Goal: Information Seeking & Learning: Compare options

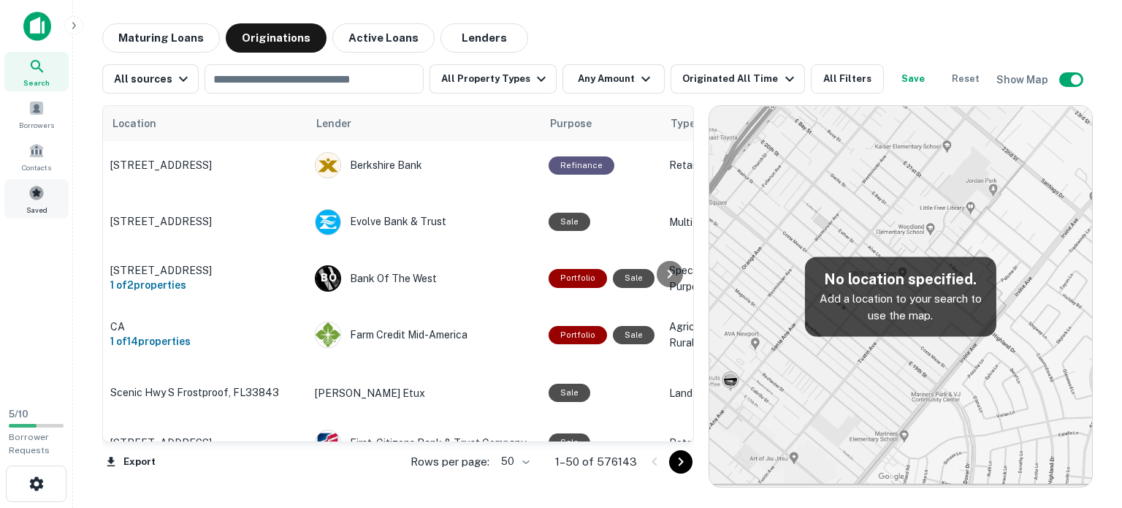
click at [44, 202] on div "Saved" at bounding box center [36, 198] width 64 height 39
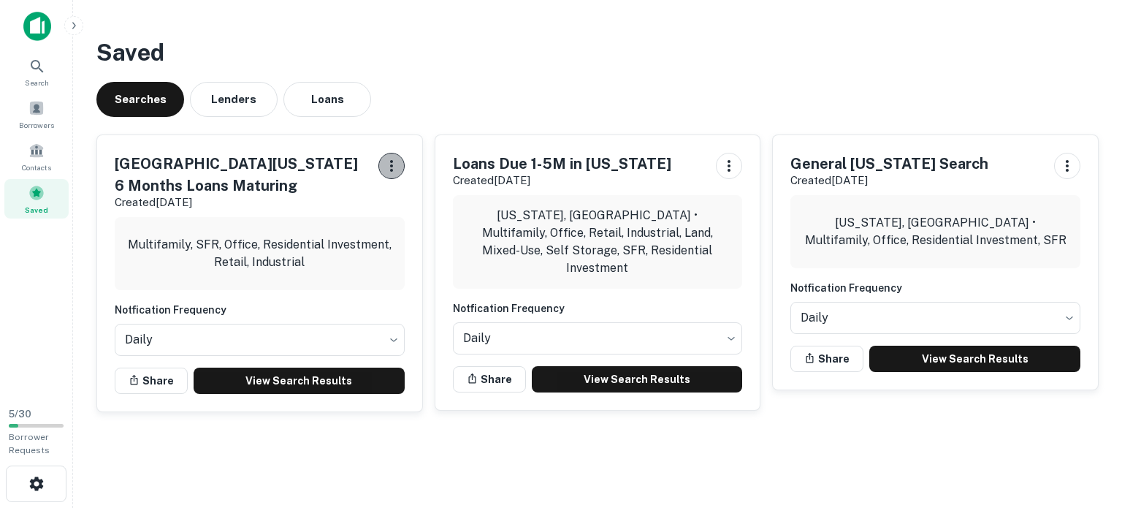
click at [395, 164] on icon "button" at bounding box center [392, 166] width 18 height 18
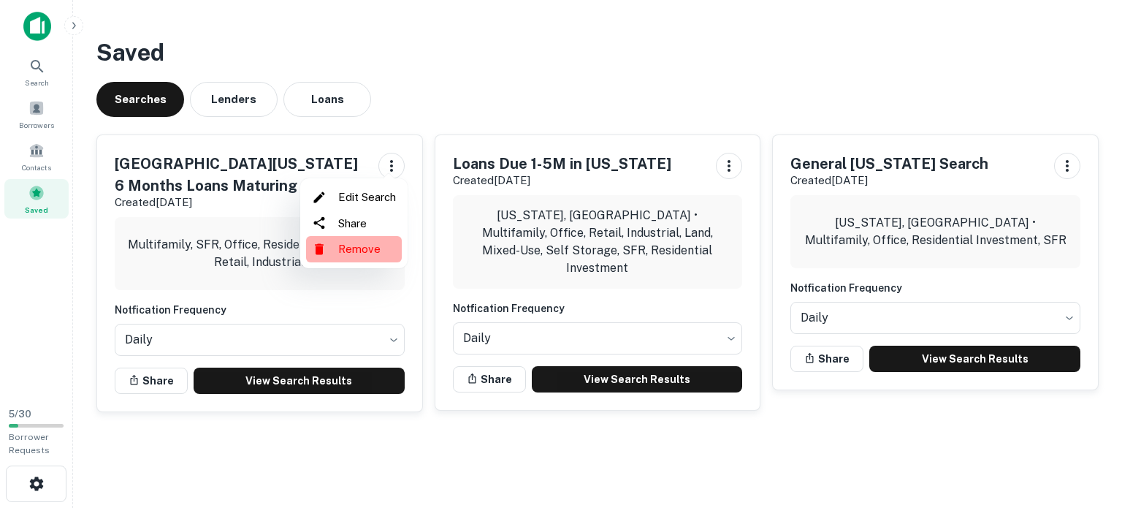
click at [373, 250] on li "Remove" at bounding box center [354, 249] width 96 height 26
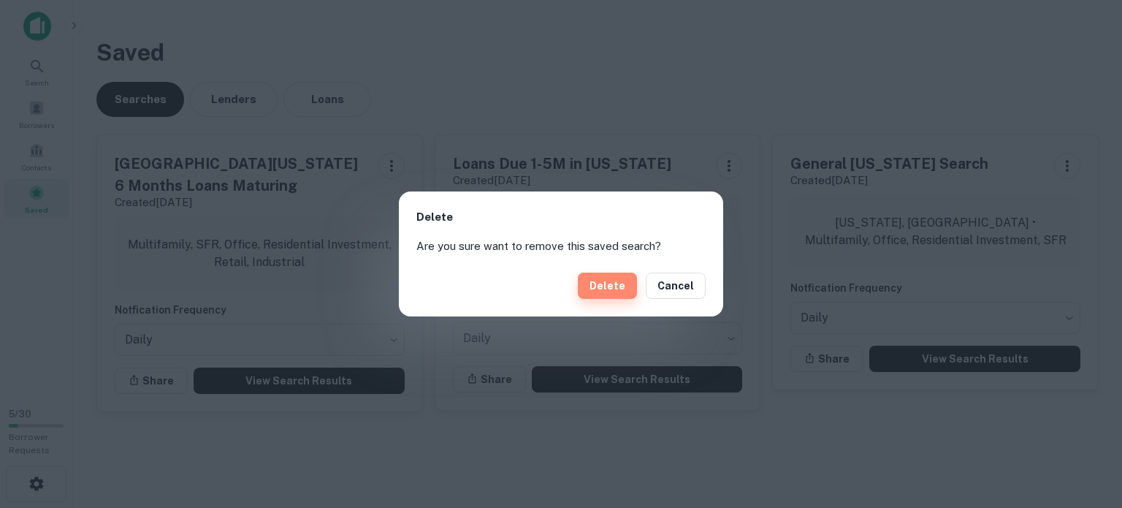
click at [622, 286] on button "Delete" at bounding box center [607, 286] width 59 height 26
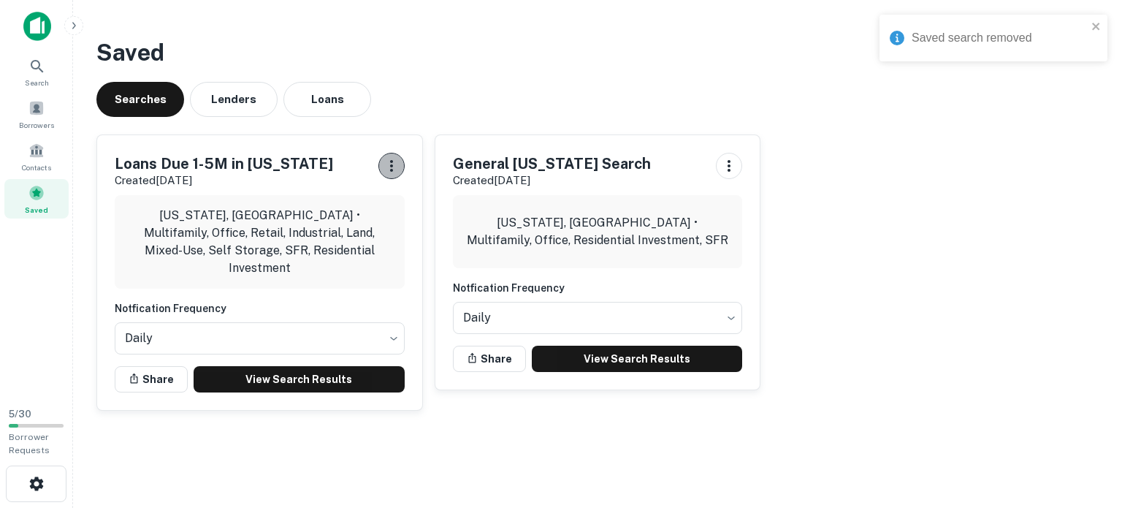
click at [400, 172] on icon "button" at bounding box center [392, 166] width 18 height 18
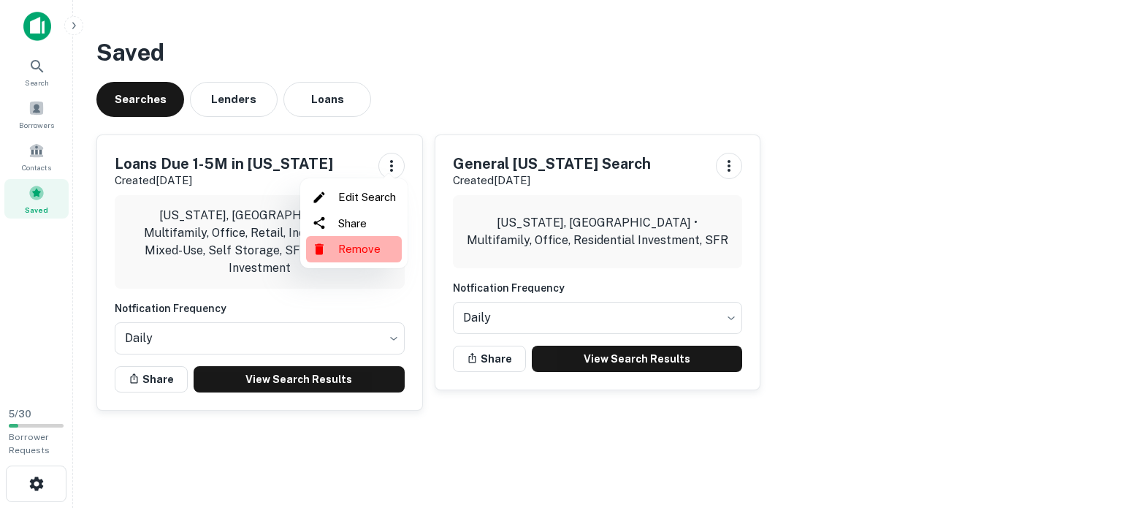
click at [381, 254] on li "Remove" at bounding box center [354, 249] width 96 height 26
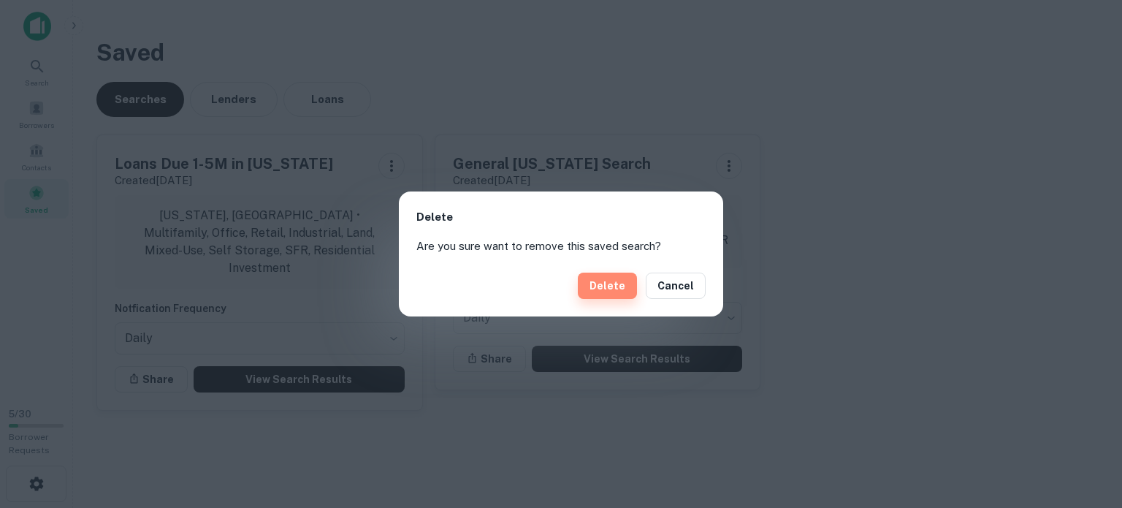
click at [625, 273] on button "Delete" at bounding box center [607, 286] width 59 height 26
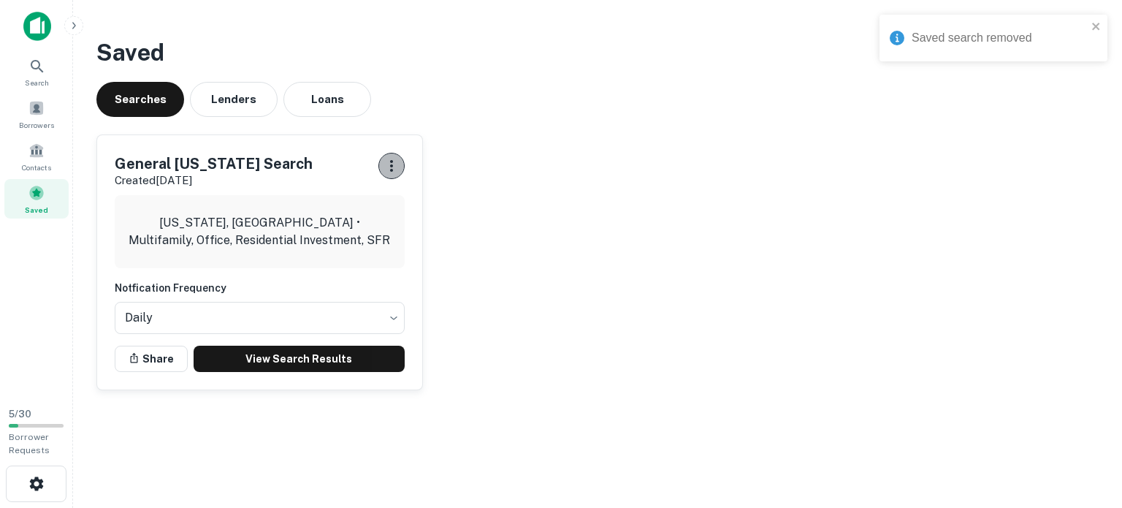
click at [390, 168] on icon "button" at bounding box center [392, 166] width 18 height 18
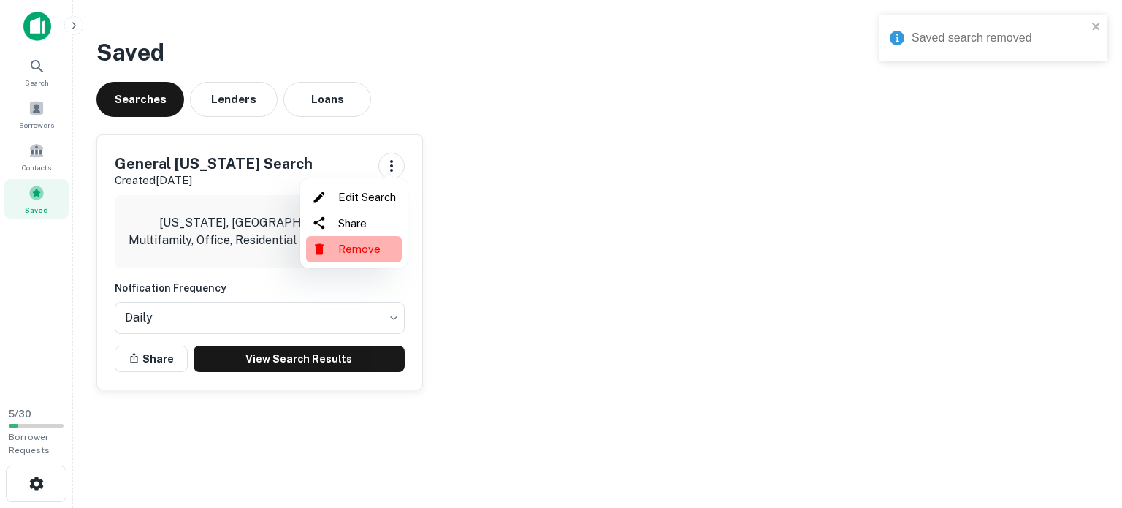
click at [388, 240] on li "Remove" at bounding box center [354, 249] width 96 height 26
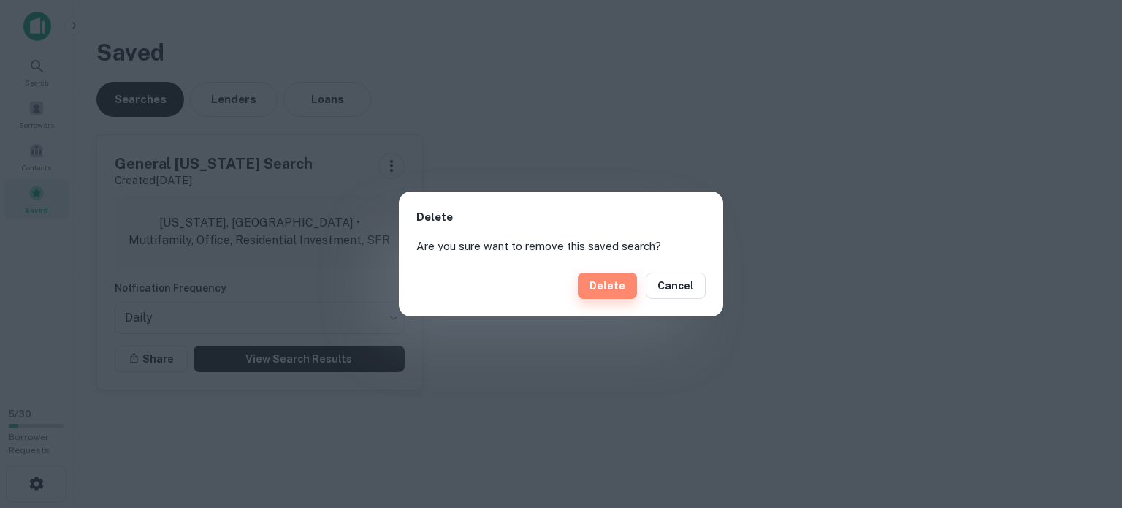
click at [618, 283] on button "Delete" at bounding box center [607, 286] width 59 height 26
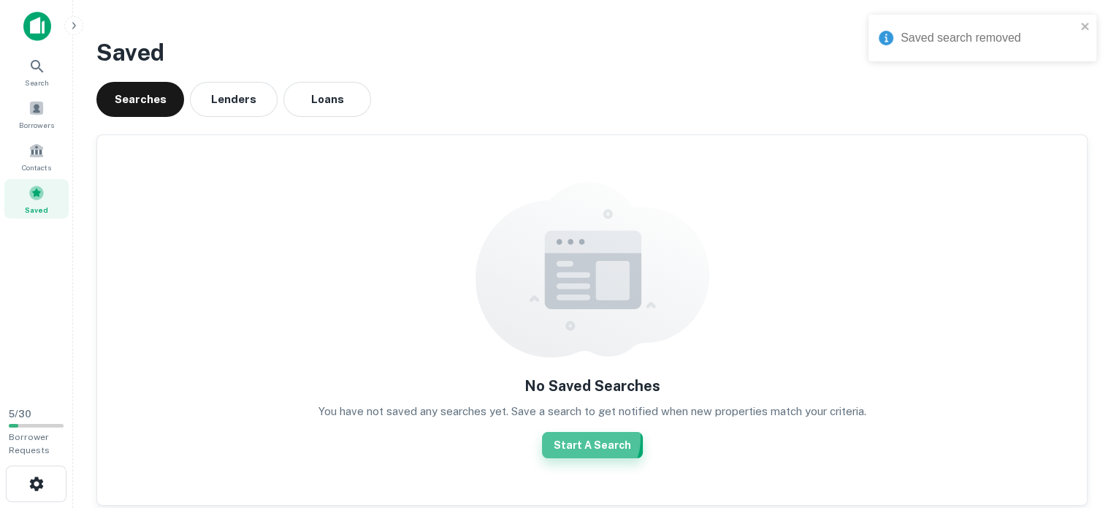
click at [582, 438] on button "Start A Search" at bounding box center [592, 445] width 101 height 26
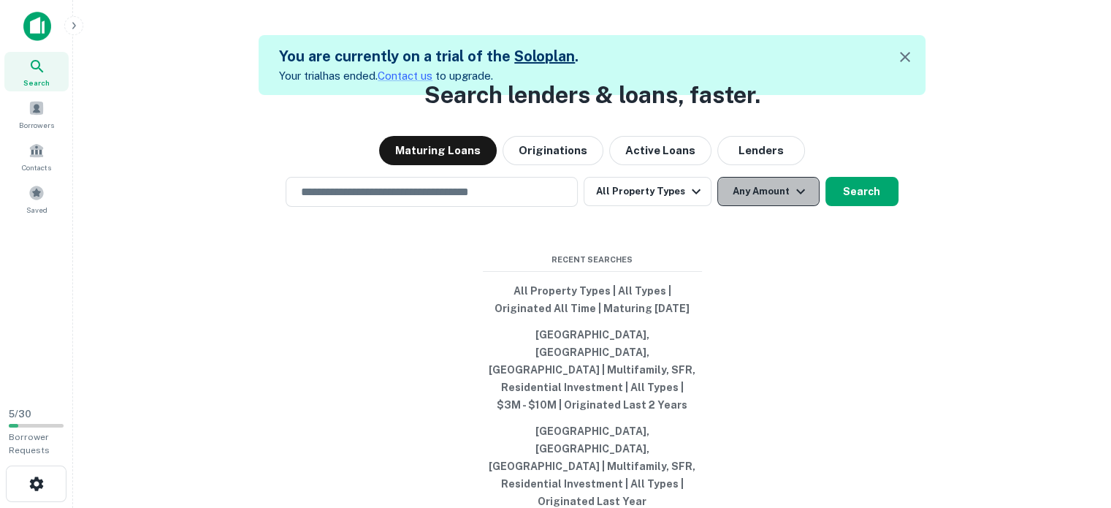
click at [757, 206] on button "Any Amount" at bounding box center [768, 191] width 102 height 29
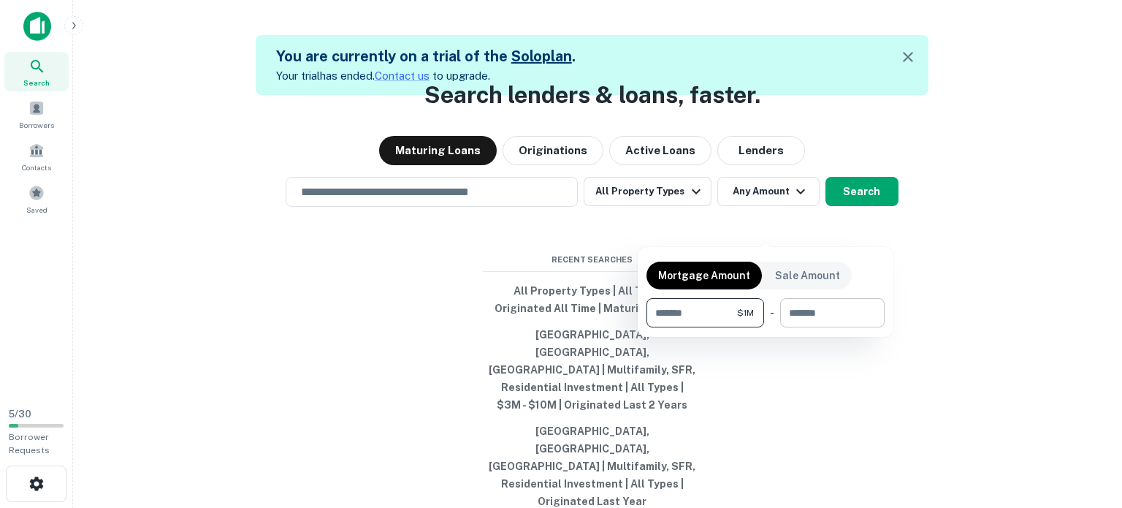
type input "*******"
click at [814, 300] on input "number" at bounding box center [827, 312] width 94 height 29
type input "********"
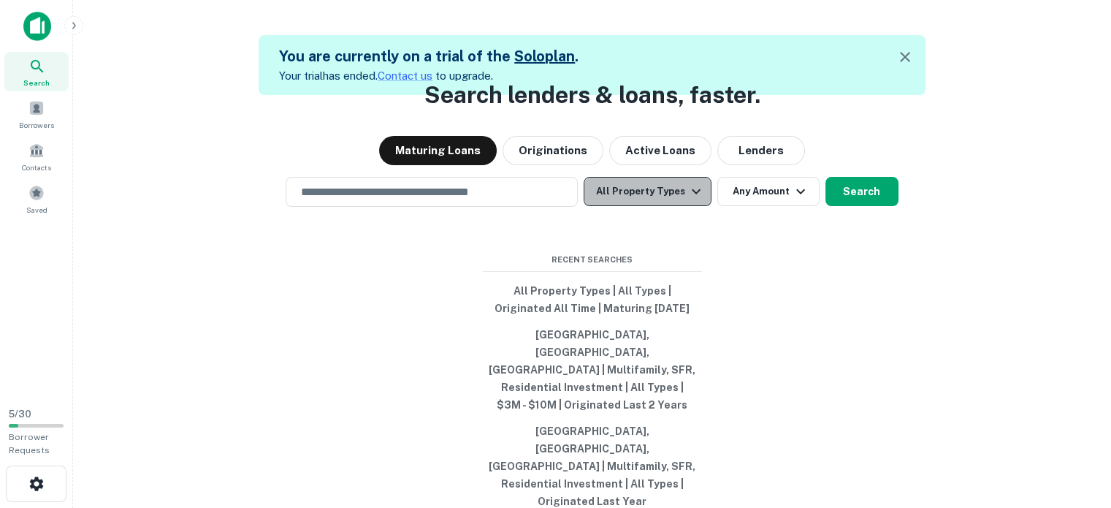
click at [682, 206] on button "All Property Types" at bounding box center [647, 191] width 127 height 29
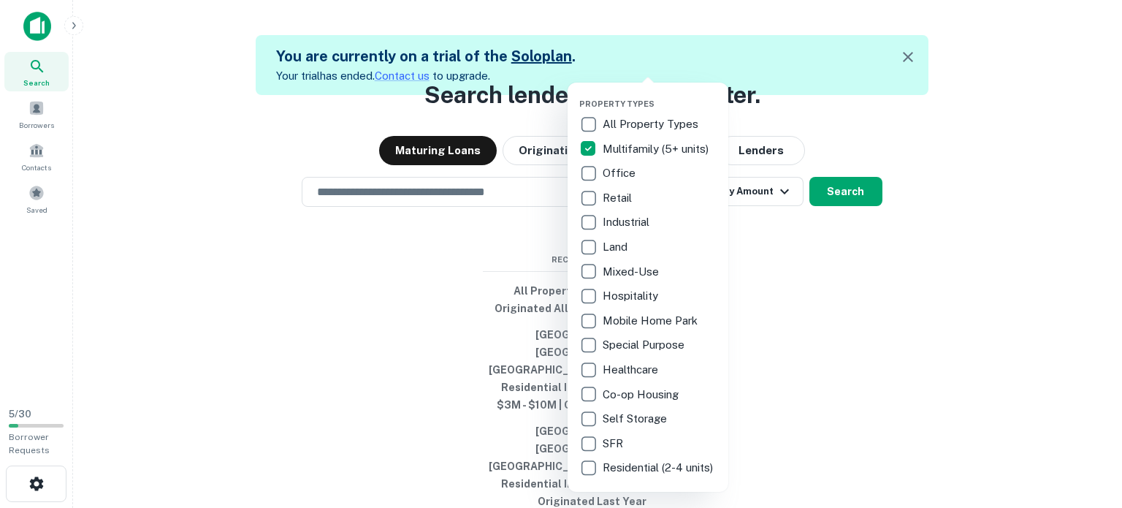
click at [780, 236] on div at bounding box center [561, 254] width 1122 height 508
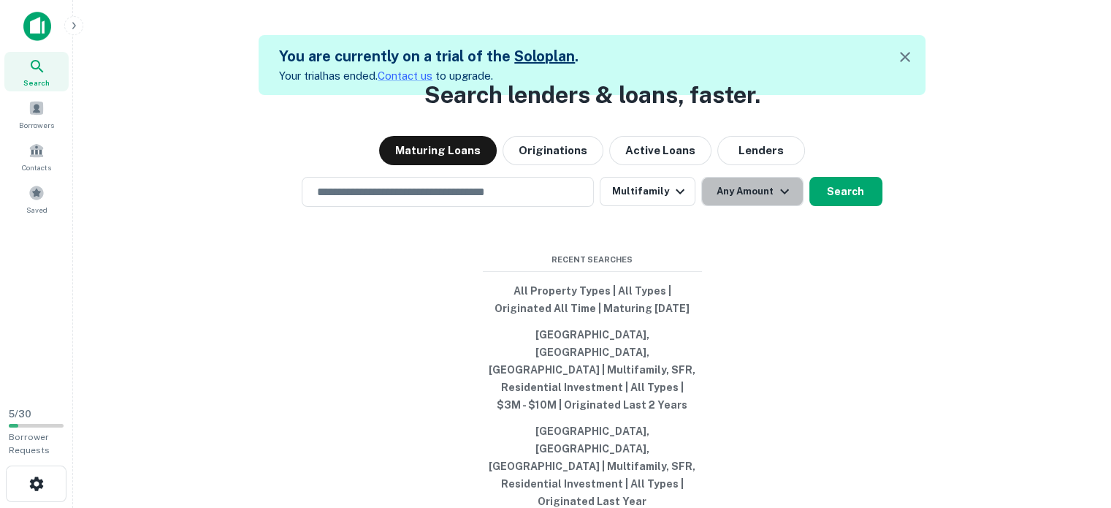
click at [780, 194] on icon "button" at bounding box center [784, 190] width 9 height 5
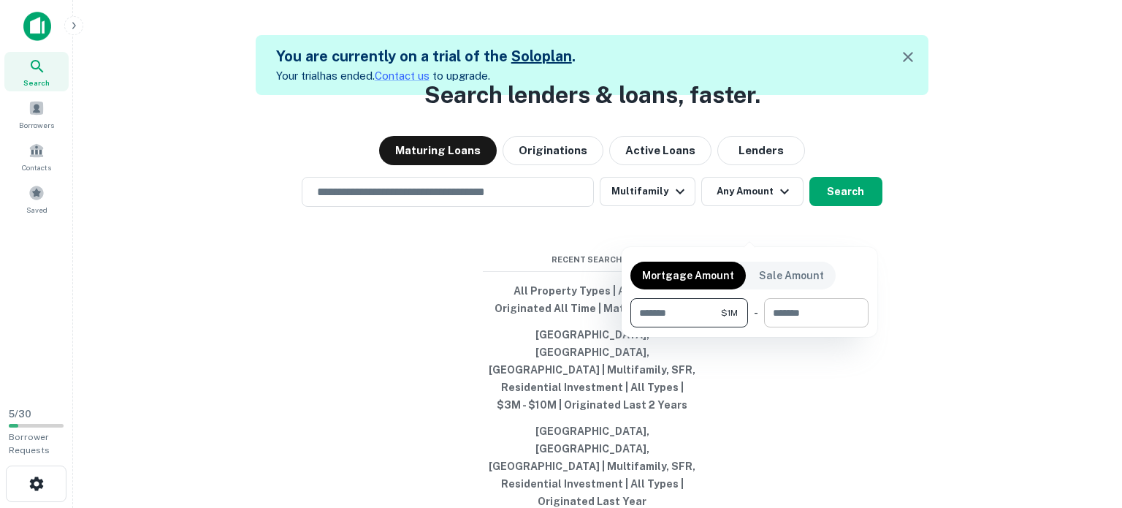
type input "*******"
click at [804, 313] on input "number" at bounding box center [811, 312] width 94 height 29
type input "********"
click at [938, 283] on div at bounding box center [561, 254] width 1122 height 508
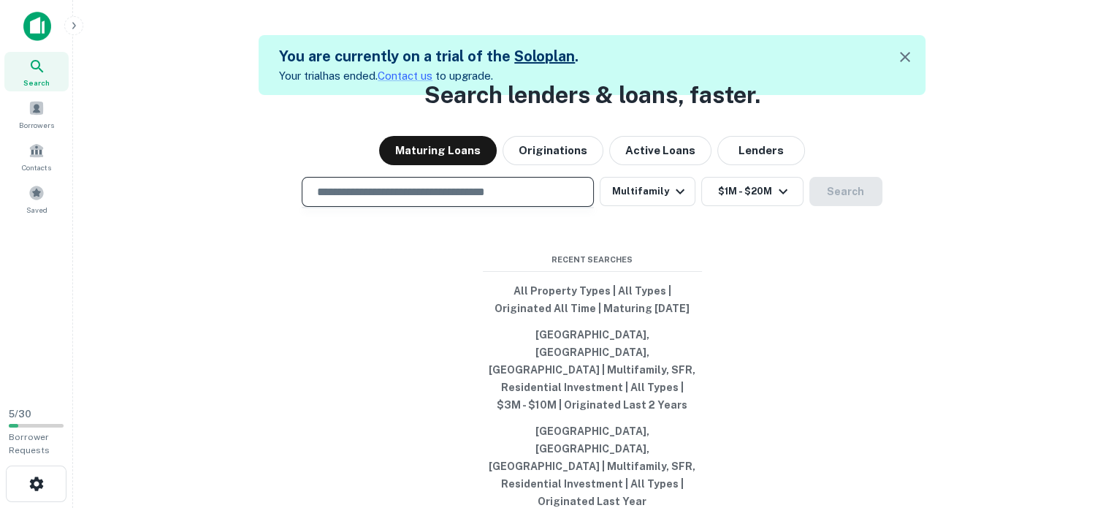
click at [449, 200] on input "text" at bounding box center [447, 191] width 279 height 17
type input "**********"
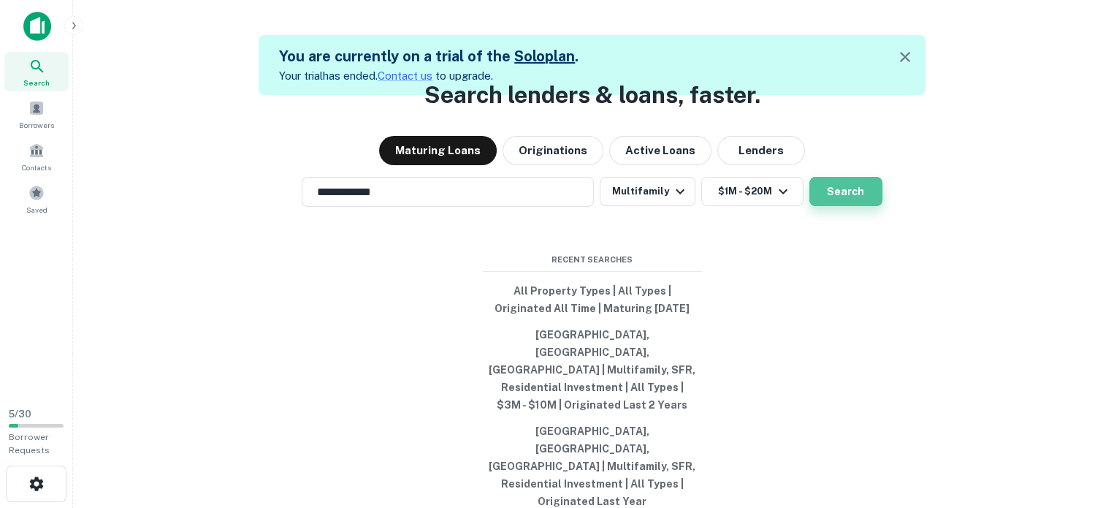
click at [845, 206] on button "Search" at bounding box center [845, 191] width 73 height 29
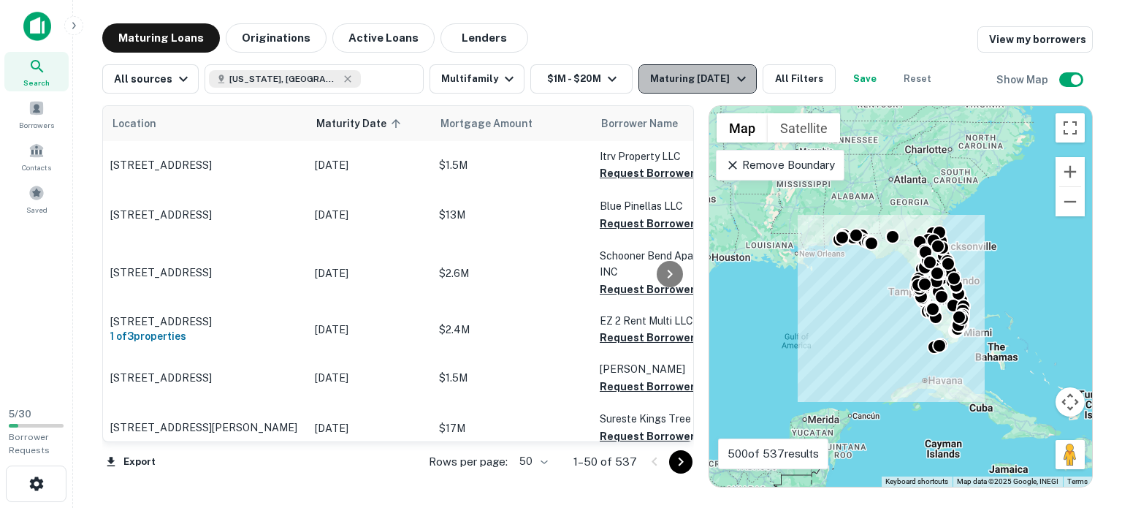
click at [693, 72] on div "Maturing In 1 Year" at bounding box center [699, 79] width 99 height 18
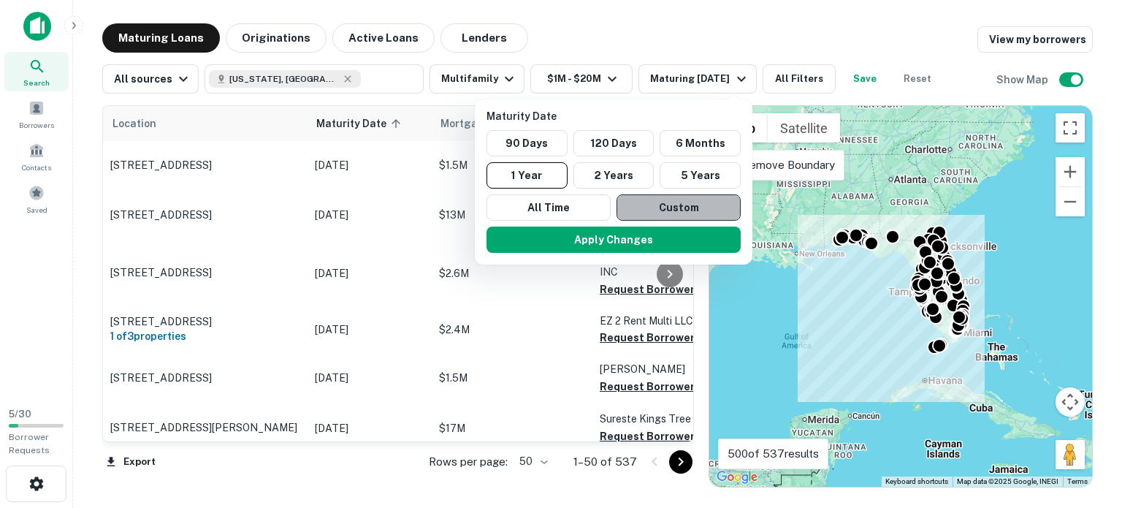
click at [678, 204] on button "Custom" at bounding box center [679, 207] width 124 height 26
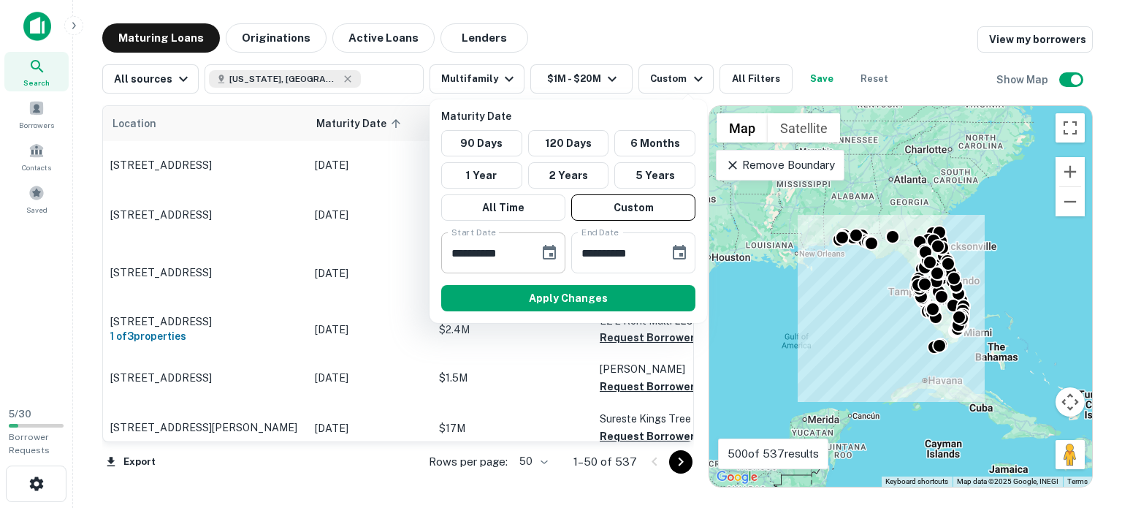
click at [552, 254] on icon "Choose date, selected date is Feb 13, 2025" at bounding box center [549, 252] width 13 height 15
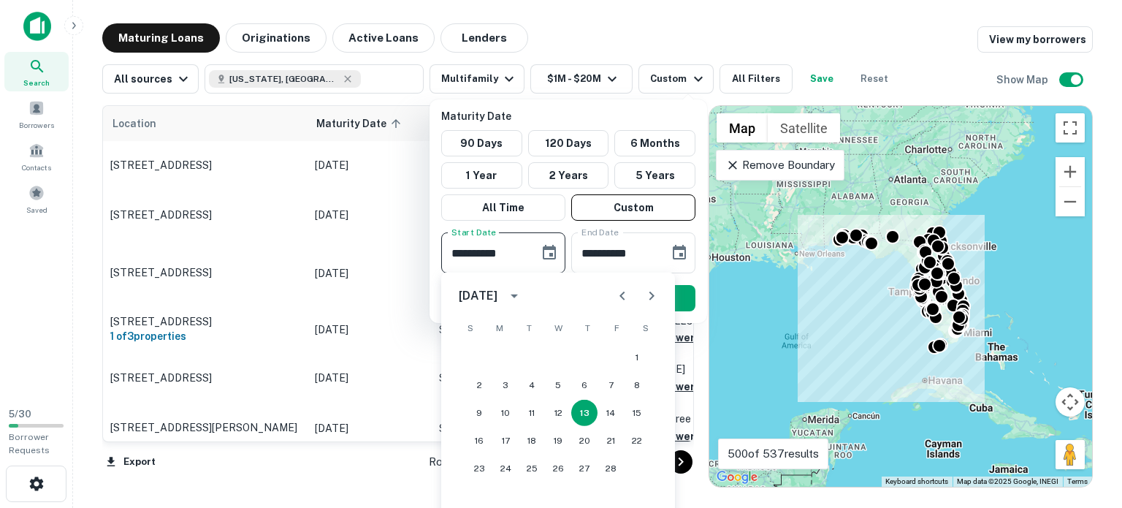
click at [523, 292] on icon "calendar view is open, switch to year view" at bounding box center [515, 296] width 18 height 18
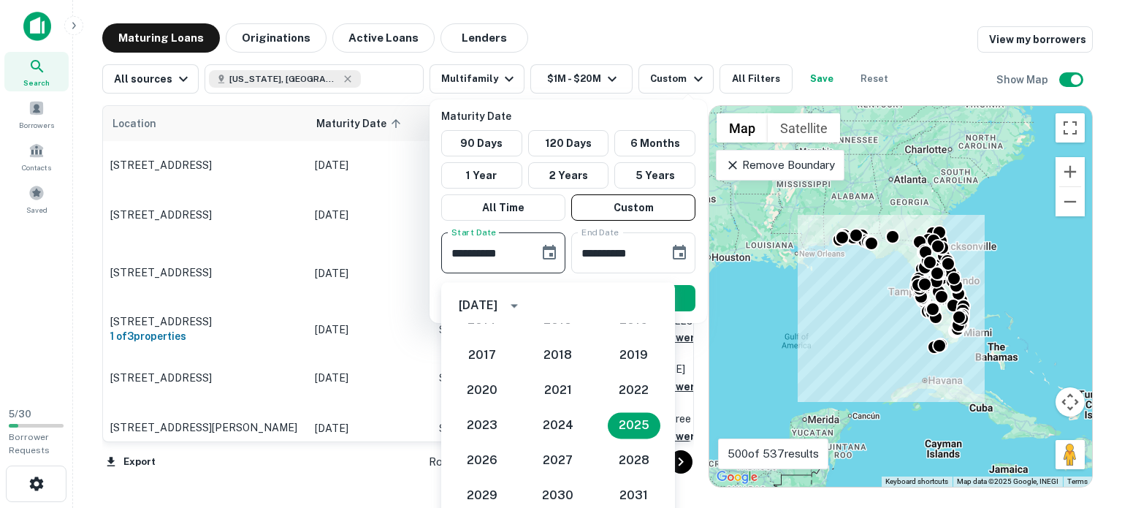
scroll to position [9, 0]
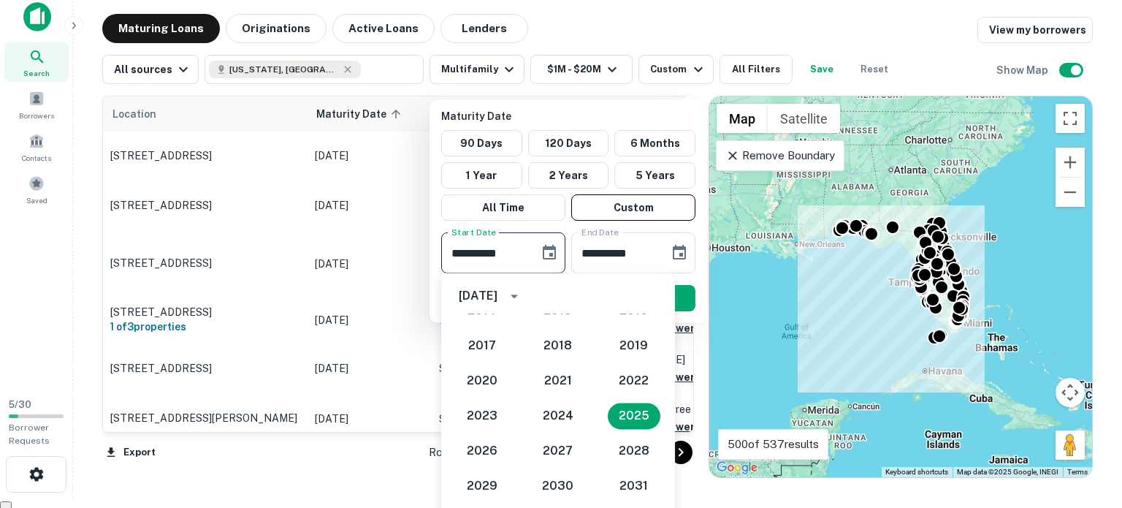
click at [692, 276] on div "**********" at bounding box center [569, 211] width 278 height 224
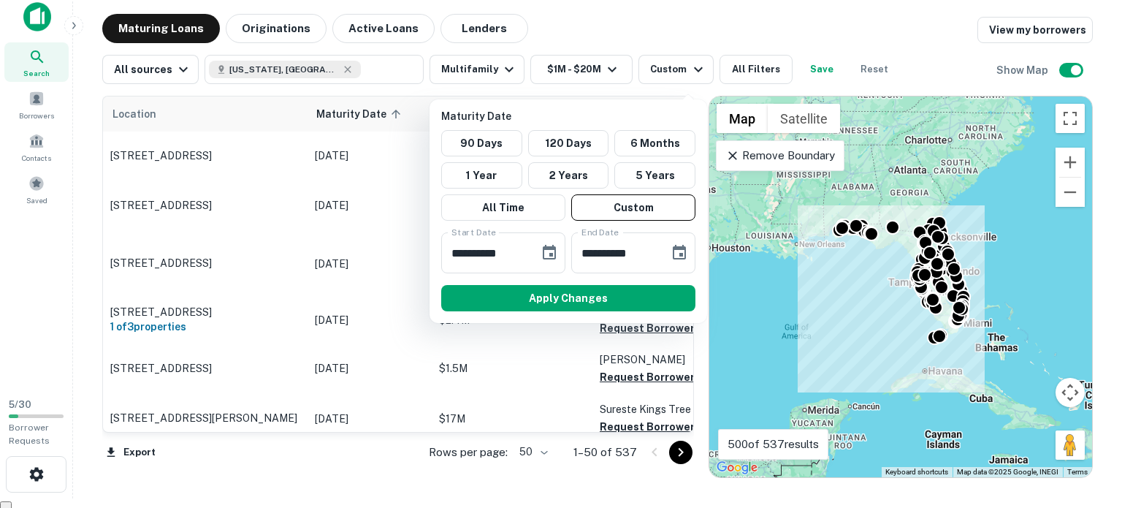
scroll to position [0, 0]
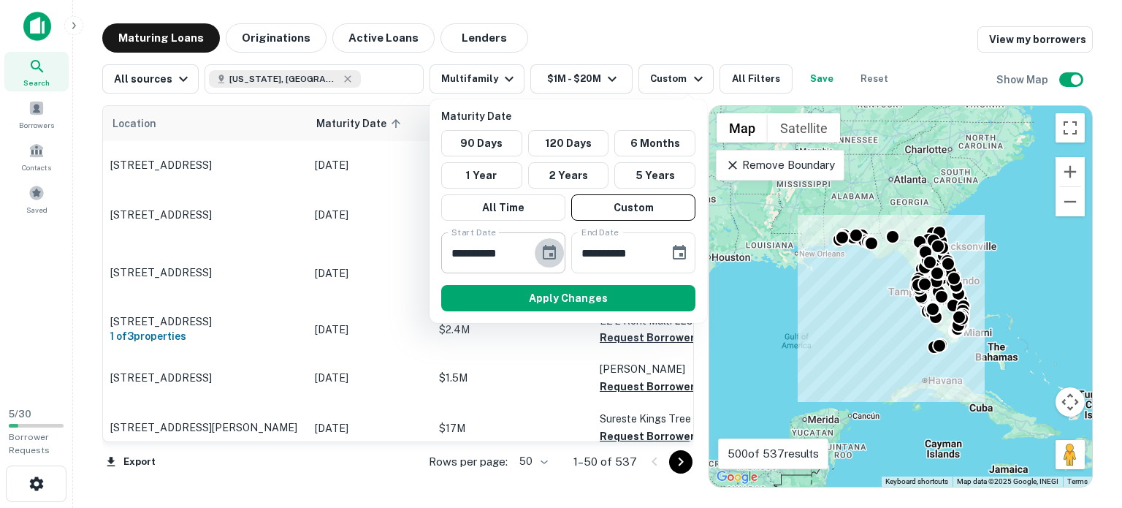
click at [552, 253] on icon "Choose date, selected date is Feb 13, 2025" at bounding box center [549, 252] width 13 height 15
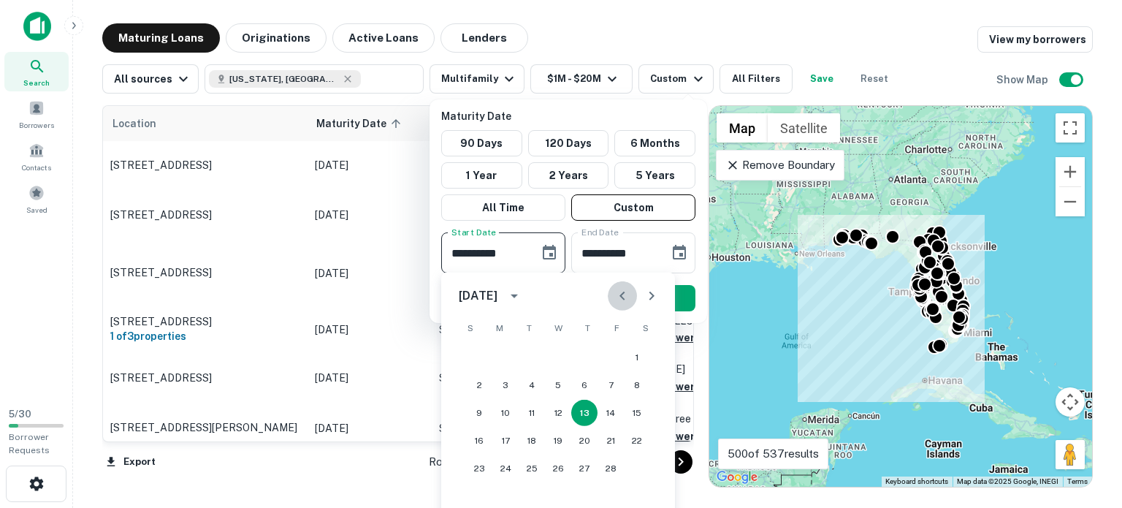
click at [625, 296] on icon "Previous month" at bounding box center [623, 296] width 18 height 18
click at [652, 298] on icon "Next month" at bounding box center [652, 296] width 18 height 18
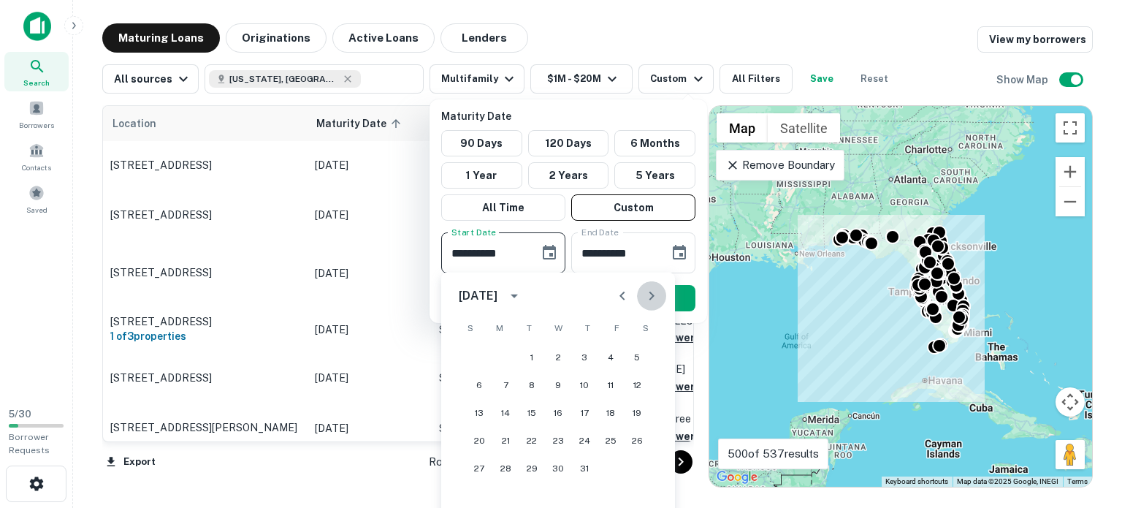
click at [652, 298] on icon "Next month" at bounding box center [652, 296] width 18 height 18
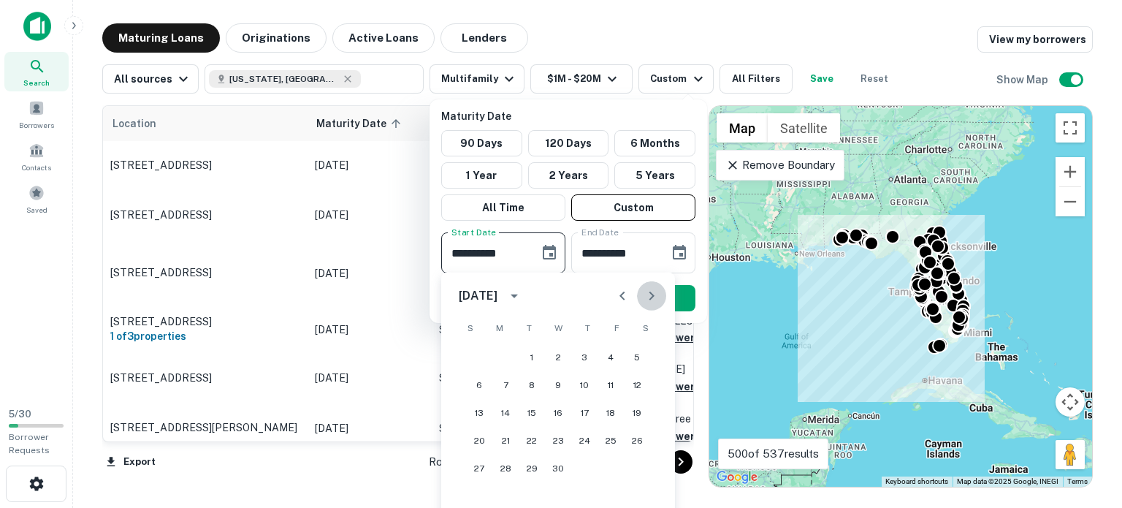
click at [652, 298] on icon "Next month" at bounding box center [652, 296] width 18 height 18
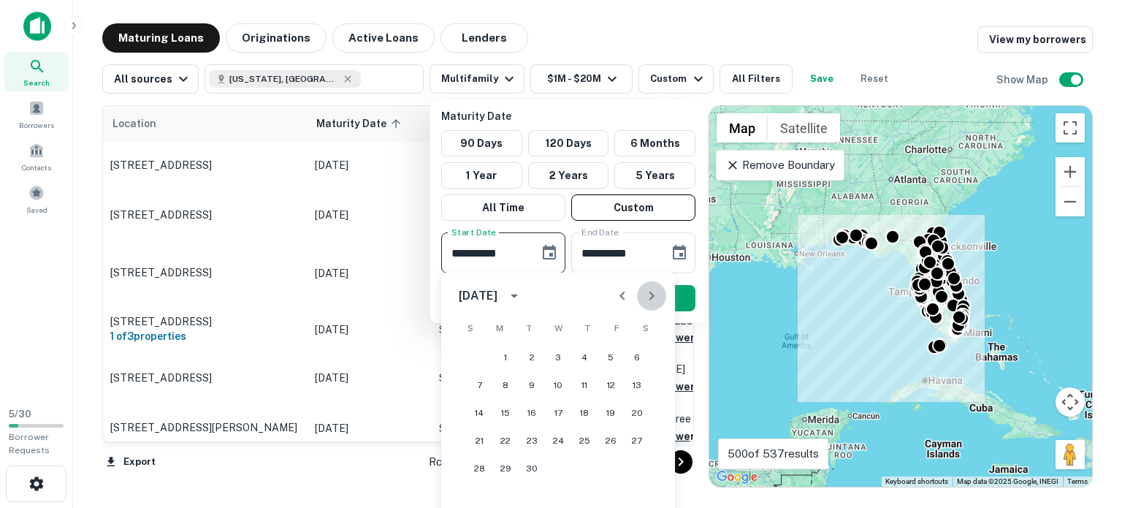
click at [652, 298] on icon "Next month" at bounding box center [652, 296] width 18 height 18
click at [560, 357] on button "1" at bounding box center [558, 357] width 26 height 26
type input "**********"
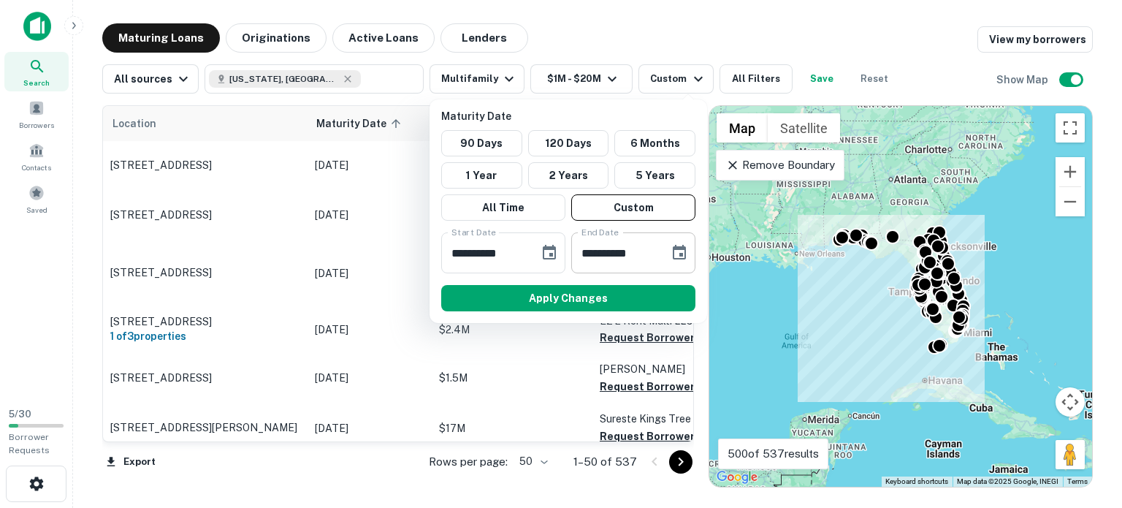
click at [675, 259] on icon "Choose date, selected date is Aug 12, 2025" at bounding box center [680, 253] width 18 height 18
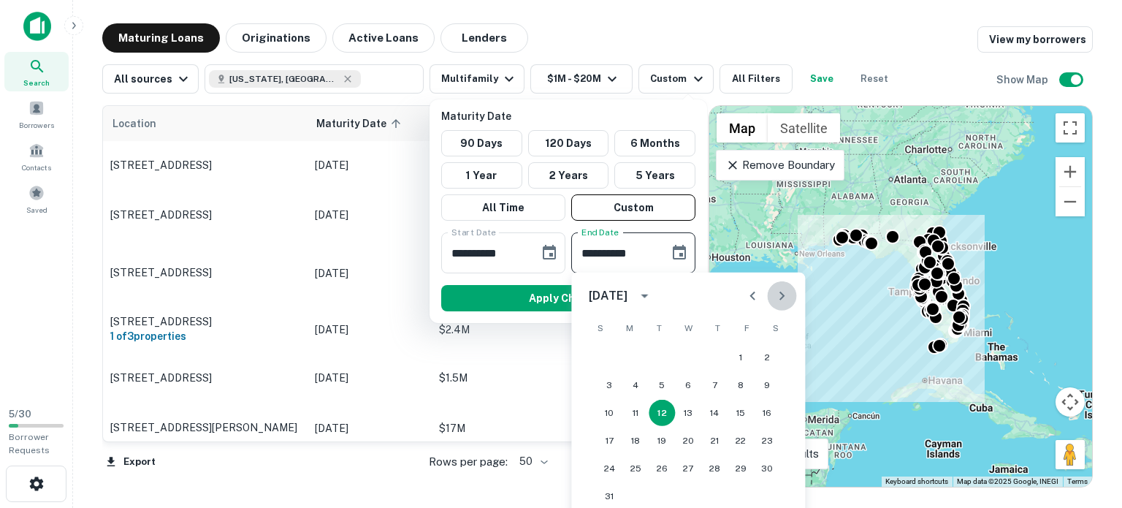
click at [785, 297] on icon "Next month" at bounding box center [782, 296] width 18 height 18
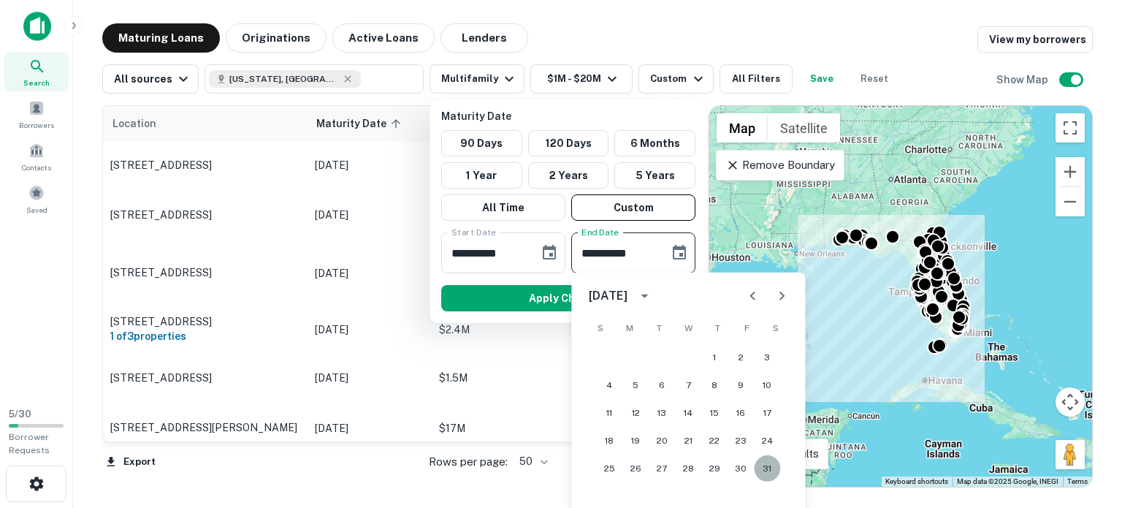
click at [759, 466] on button "31" at bounding box center [767, 468] width 26 height 26
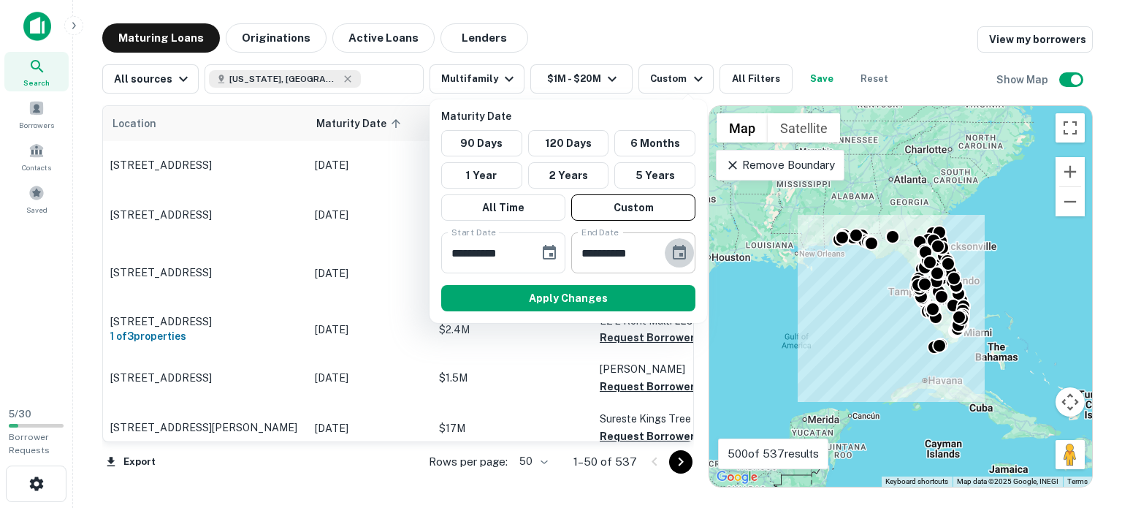
click at [689, 251] on button "Choose date, selected date is Jan 31, 2026" at bounding box center [679, 252] width 29 height 29
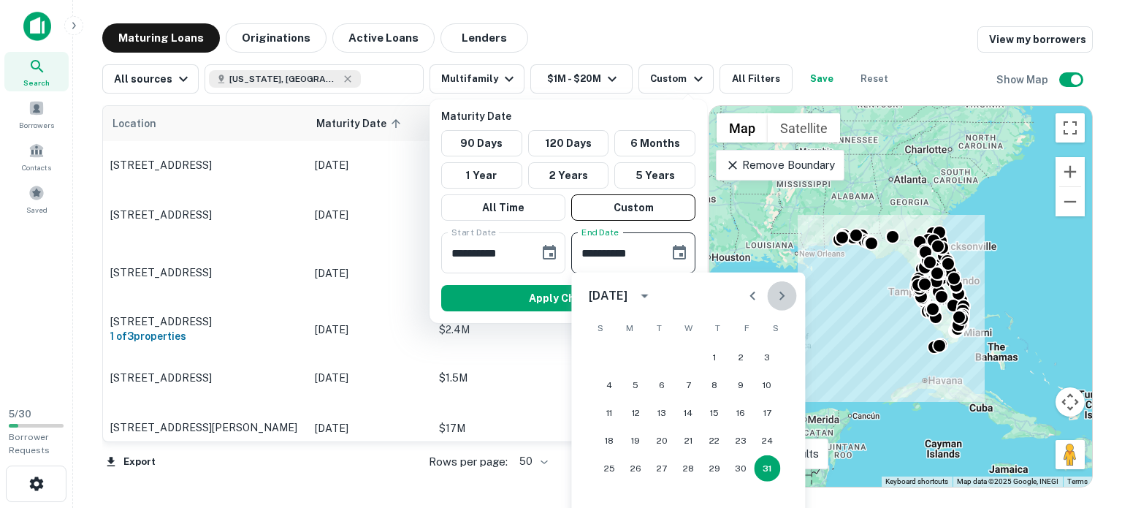
click at [789, 301] on icon "Next month" at bounding box center [782, 296] width 18 height 18
click at [658, 468] on button "31" at bounding box center [662, 468] width 26 height 26
type input "**********"
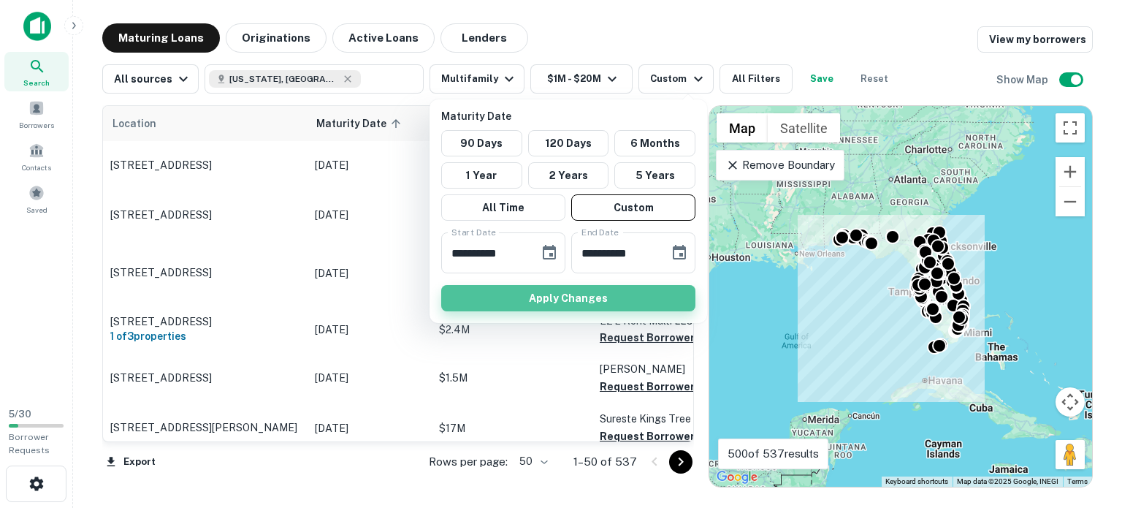
click at [616, 303] on button "Apply Changes" at bounding box center [568, 298] width 254 height 26
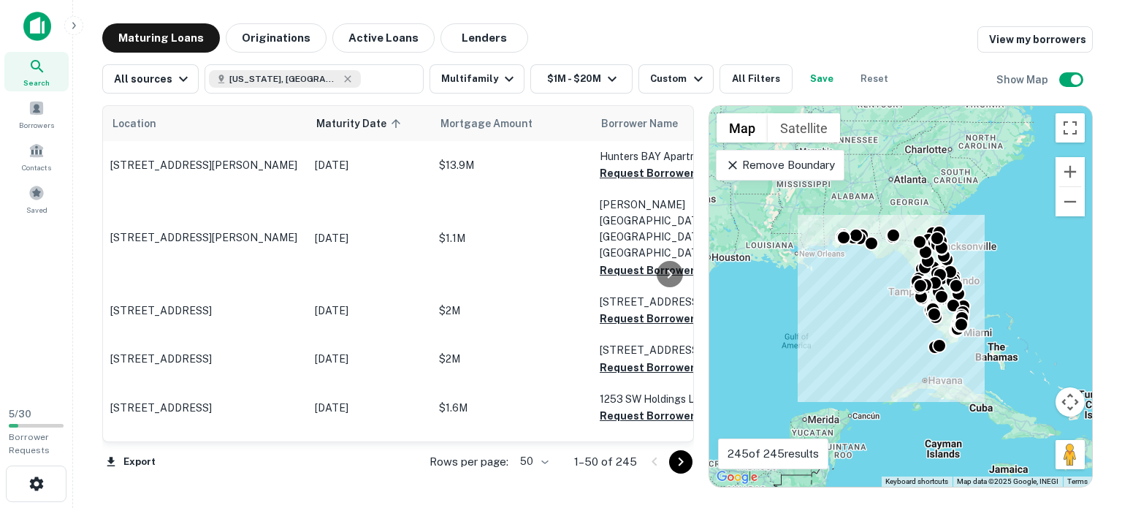
click at [667, 17] on main "Maturing Loans Originations Active Loans Lenders View my borrowers All sources …" at bounding box center [597, 254] width 1049 height 508
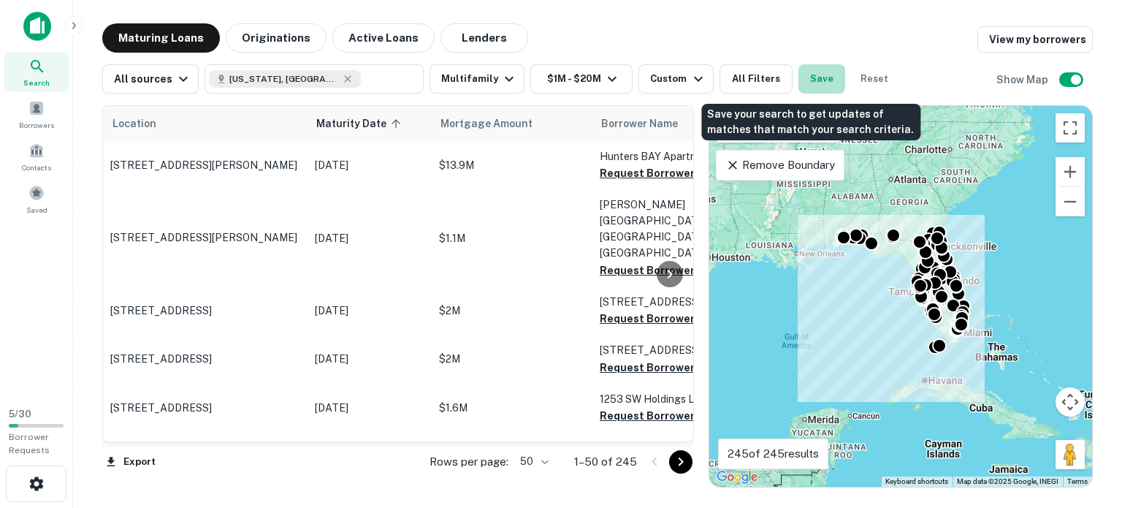
click at [818, 81] on button "Save" at bounding box center [822, 78] width 47 height 29
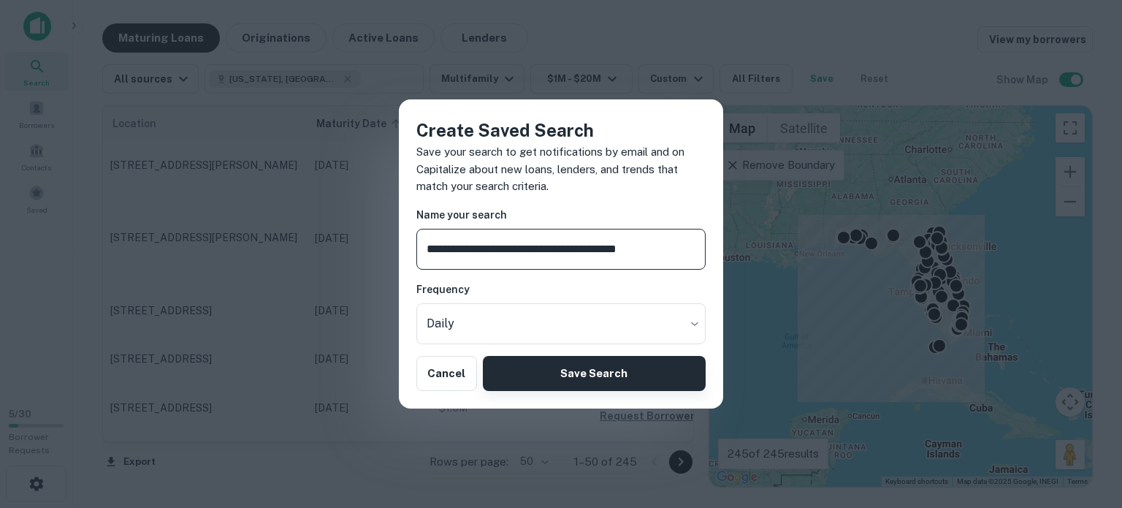
type input "**********"
click at [625, 375] on button "Save Search" at bounding box center [594, 373] width 223 height 35
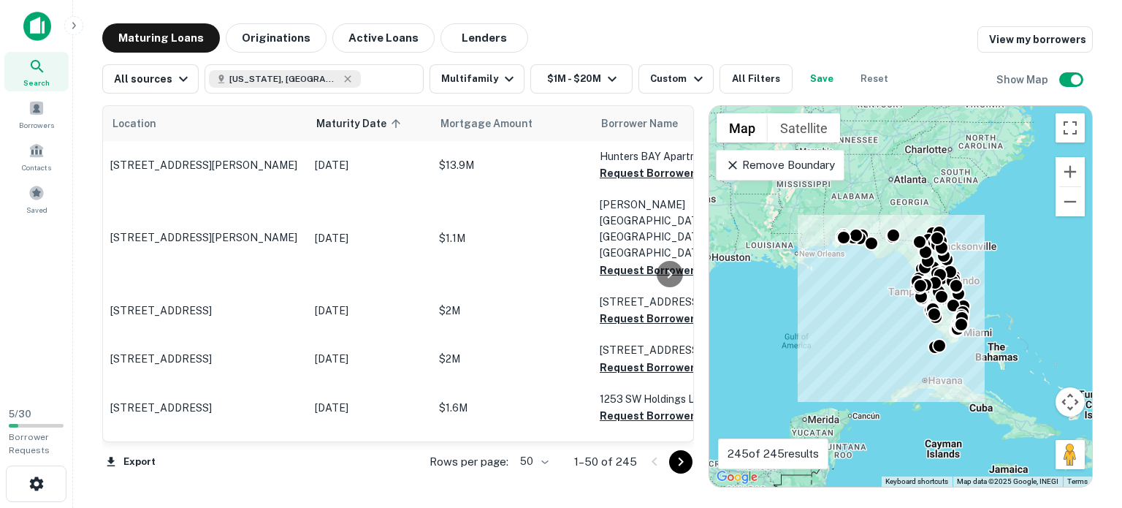
click at [47, 31] on img at bounding box center [37, 26] width 28 height 29
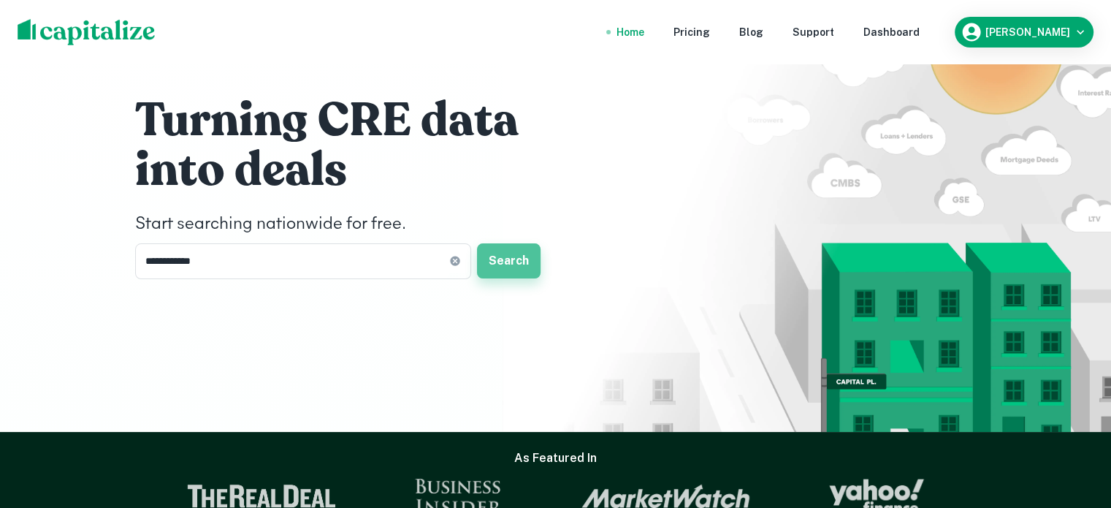
click at [517, 254] on button "Search" at bounding box center [509, 260] width 64 height 35
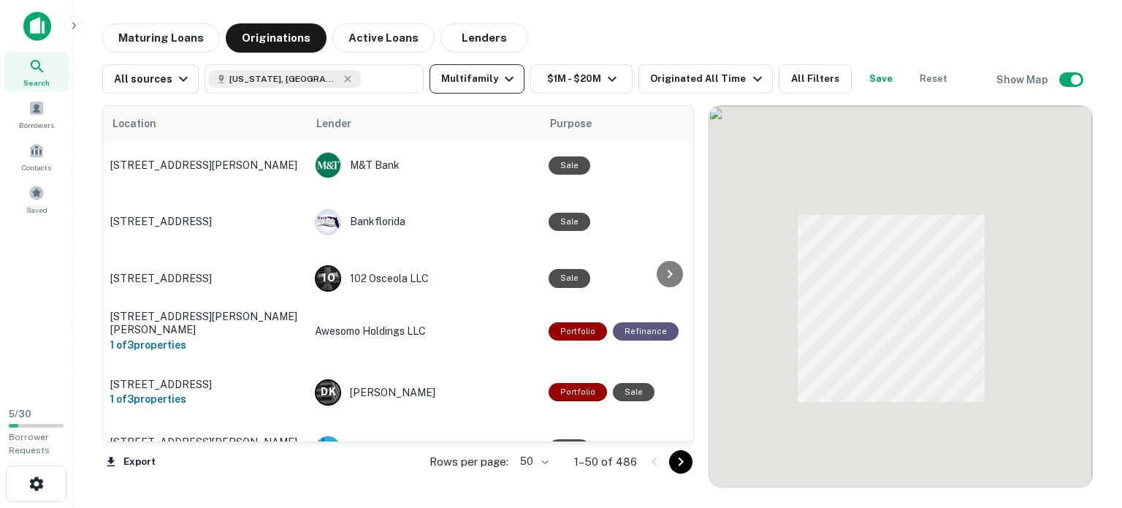
click at [501, 81] on icon "button" at bounding box center [509, 79] width 18 height 18
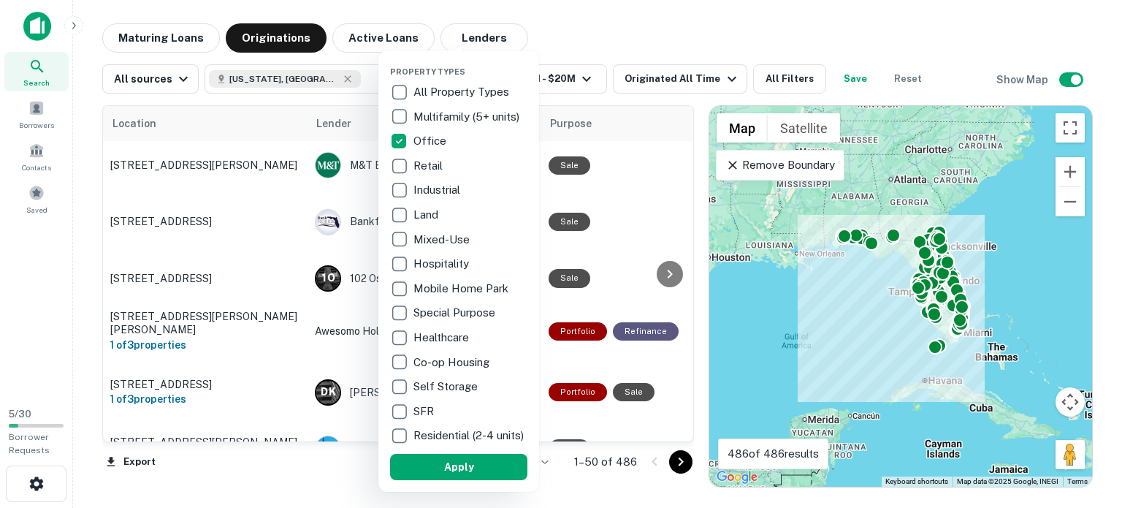
click at [593, 21] on div at bounding box center [561, 254] width 1122 height 508
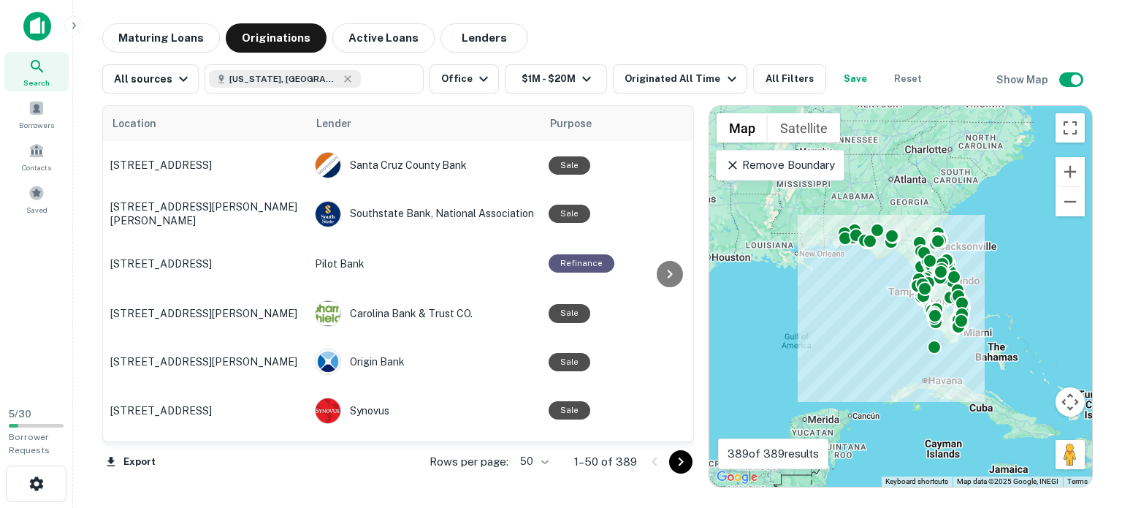
click at [848, 80] on button "Save" at bounding box center [855, 78] width 47 height 29
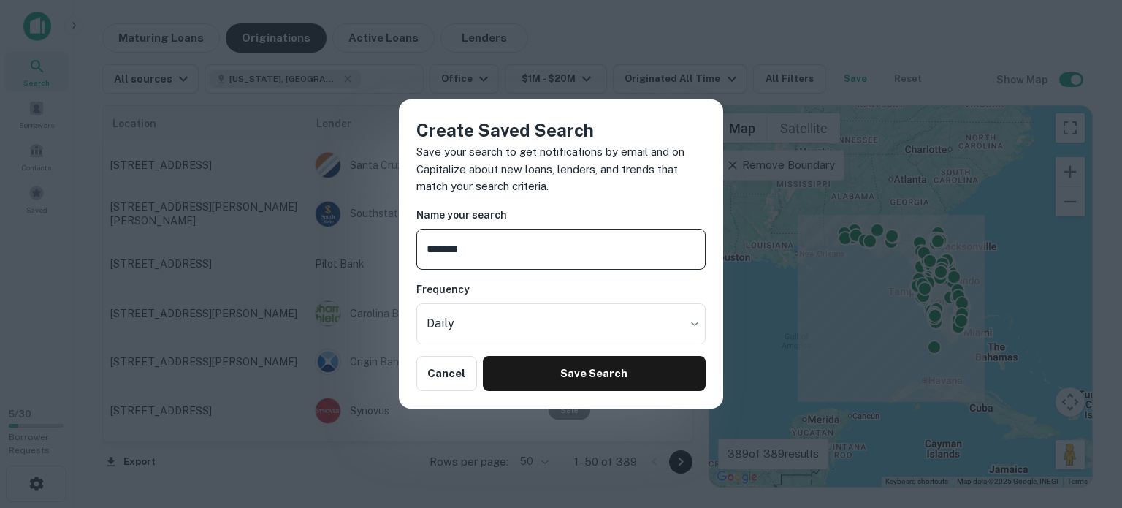
type input "******"
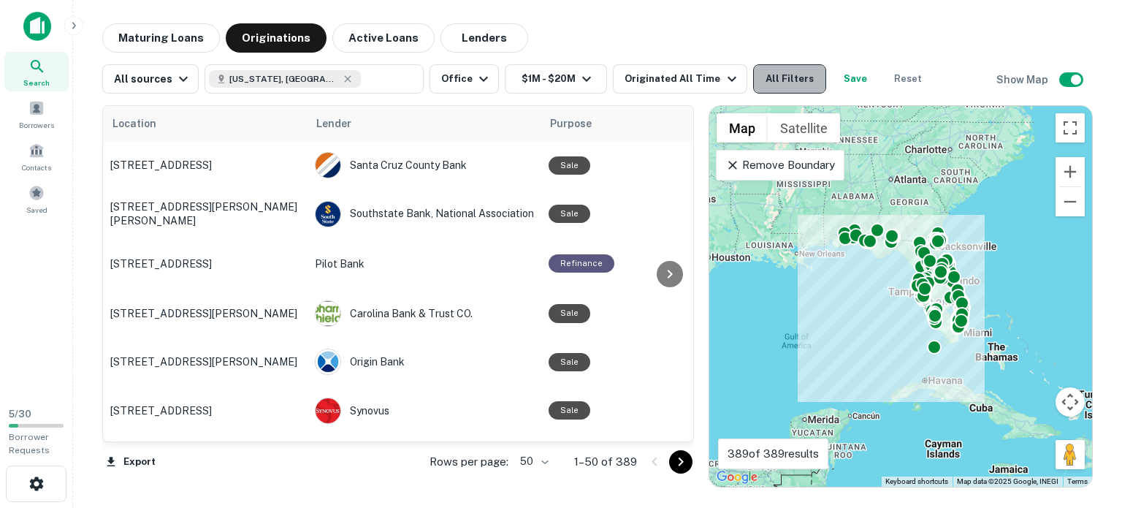
click at [753, 75] on button "All Filters" at bounding box center [789, 78] width 73 height 29
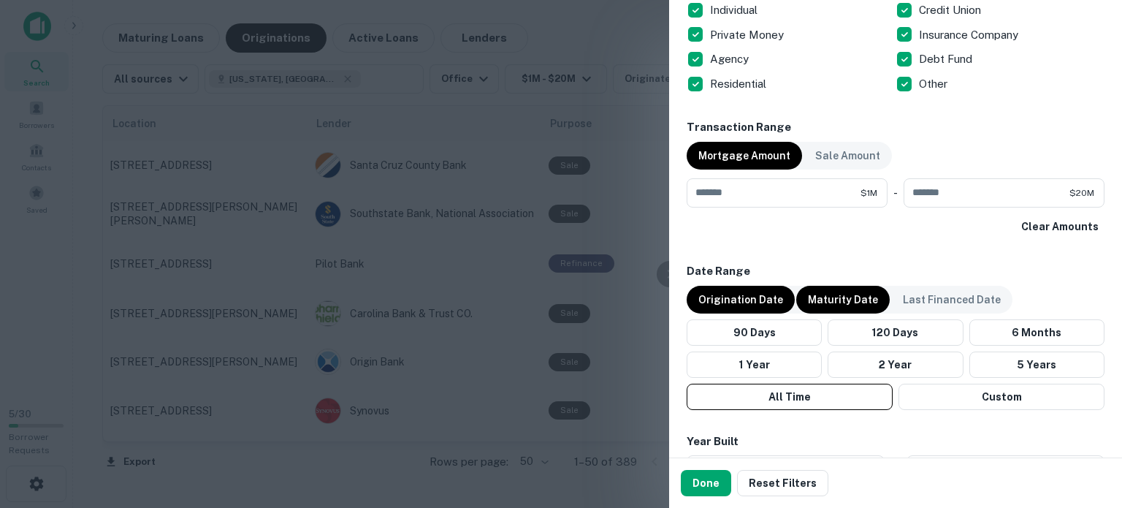
scroll to position [728, 0]
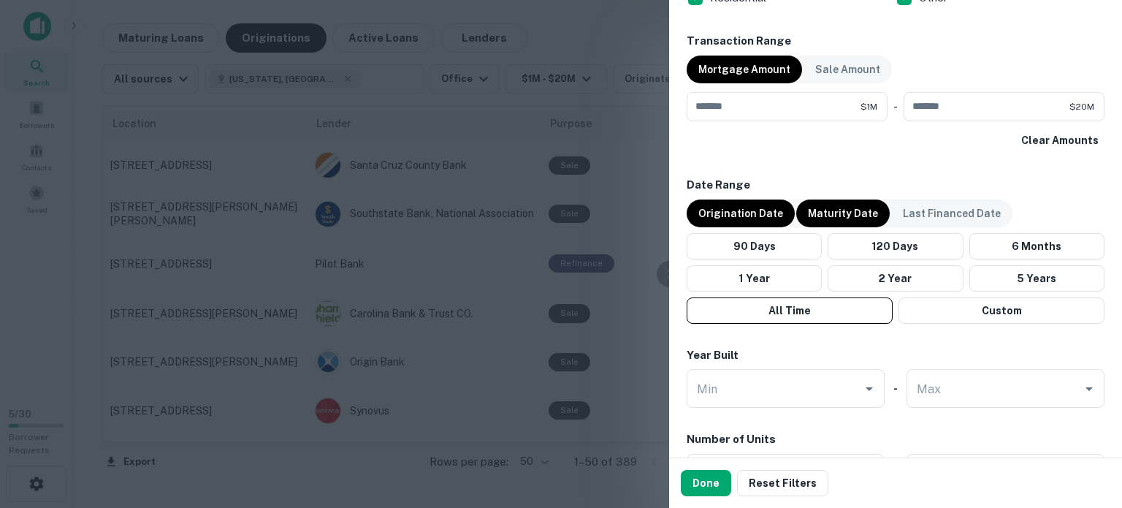
click at [742, 205] on p "Origination Date" at bounding box center [740, 213] width 85 height 16
click at [828, 207] on p "Maturity Date" at bounding box center [843, 213] width 70 height 16
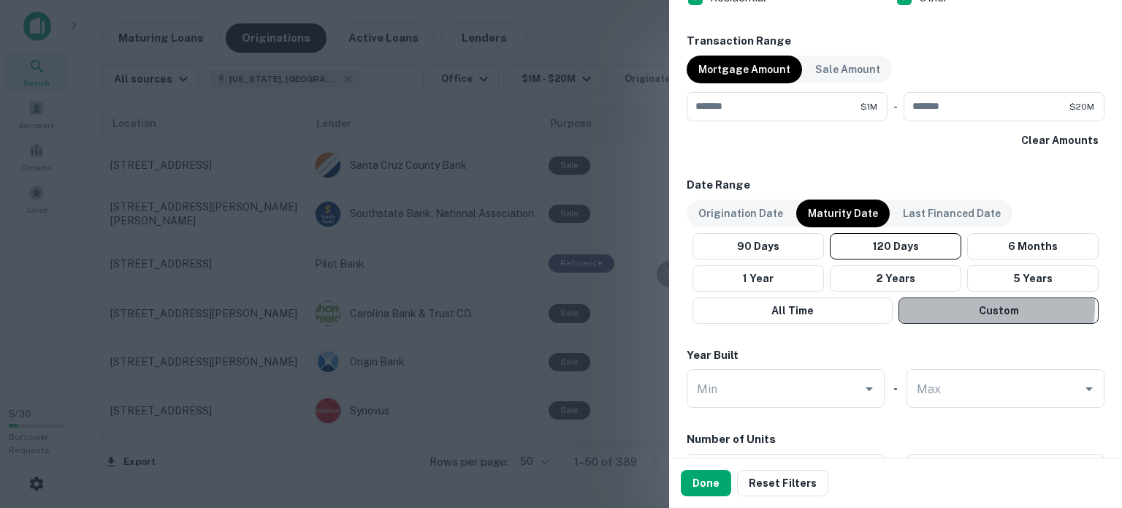
click at [949, 301] on button "Custom" at bounding box center [999, 310] width 200 height 26
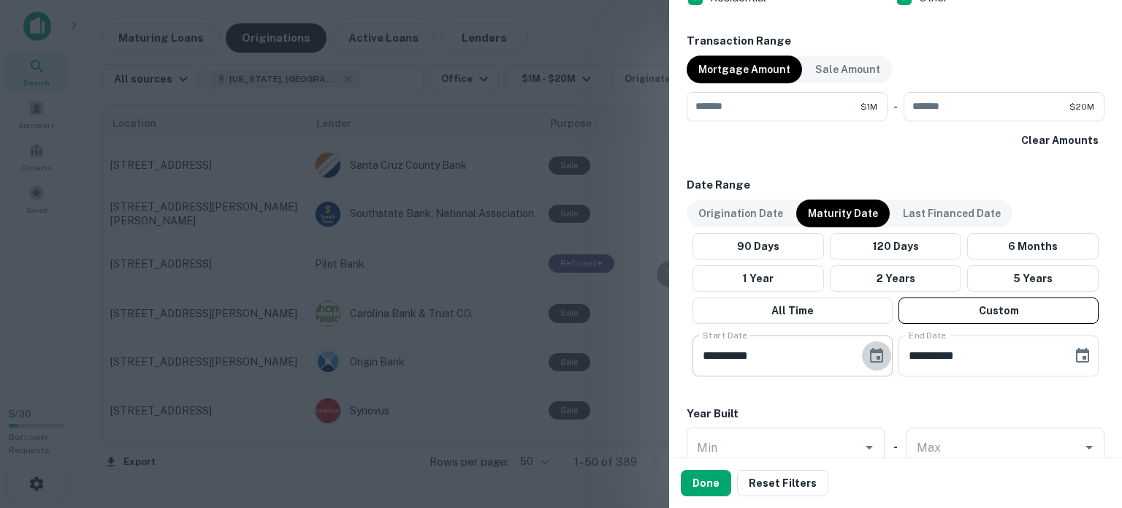
click at [878, 353] on icon "Choose date, selected date is Apr 14, 2025" at bounding box center [877, 356] width 18 height 18
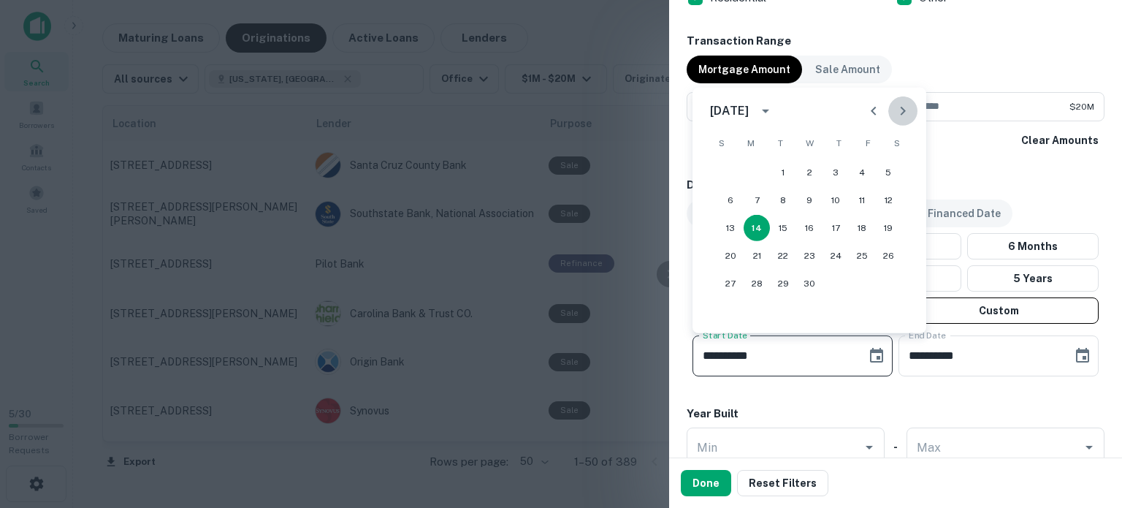
click at [904, 117] on icon "Next month" at bounding box center [903, 111] width 18 height 18
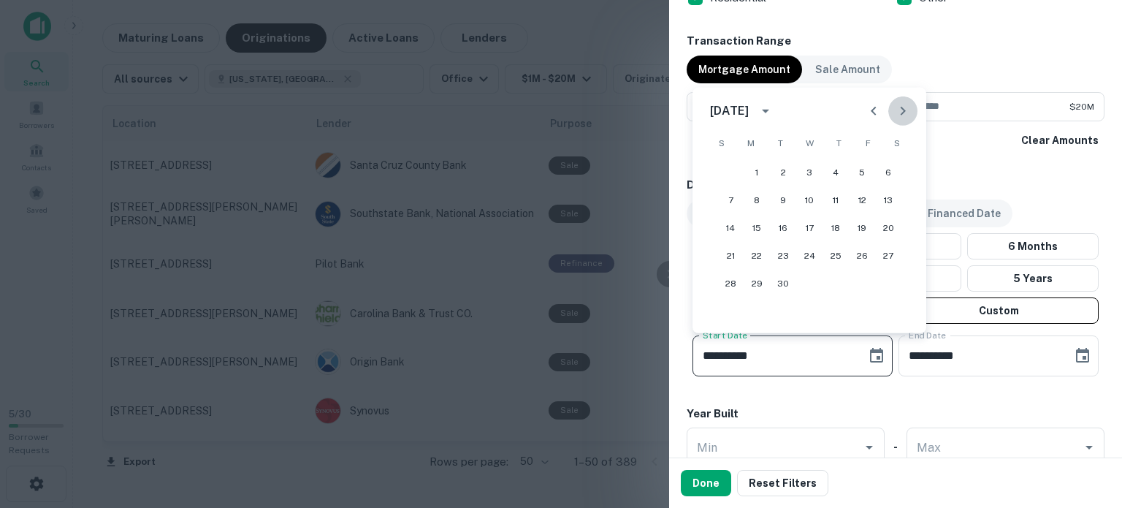
click at [904, 117] on icon "Next month" at bounding box center [903, 111] width 18 height 18
click at [820, 176] on button "1" at bounding box center [809, 172] width 26 height 26
type input "**********"
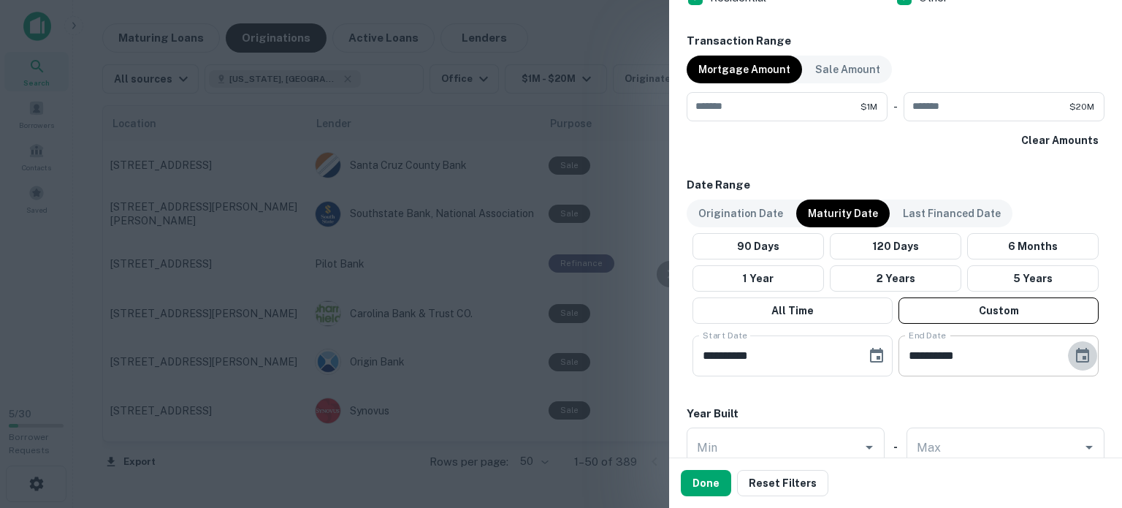
click at [1074, 353] on icon "Choose date, selected date is Aug 12, 2025" at bounding box center [1083, 356] width 18 height 18
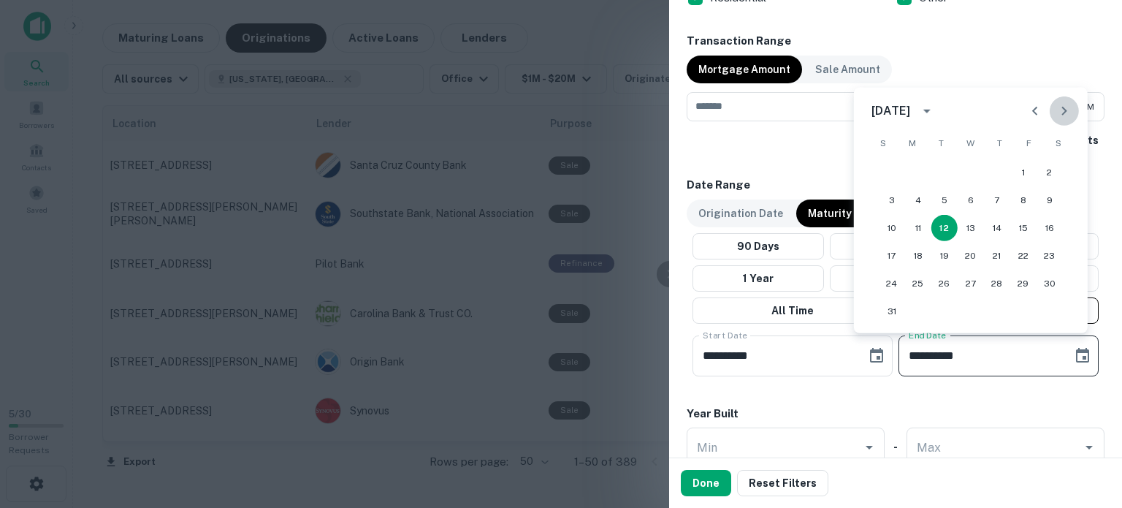
click at [1064, 116] on icon "Next month" at bounding box center [1065, 111] width 18 height 18
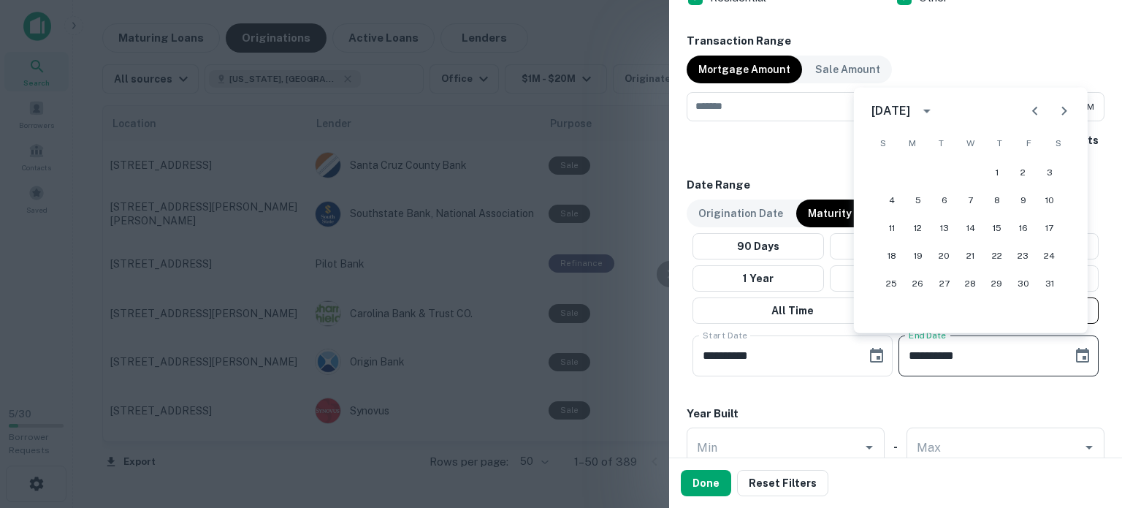
click at [1069, 115] on icon "Next month" at bounding box center [1065, 111] width 18 height 18
click at [956, 280] on button "31" at bounding box center [944, 283] width 26 height 26
type input "**********"
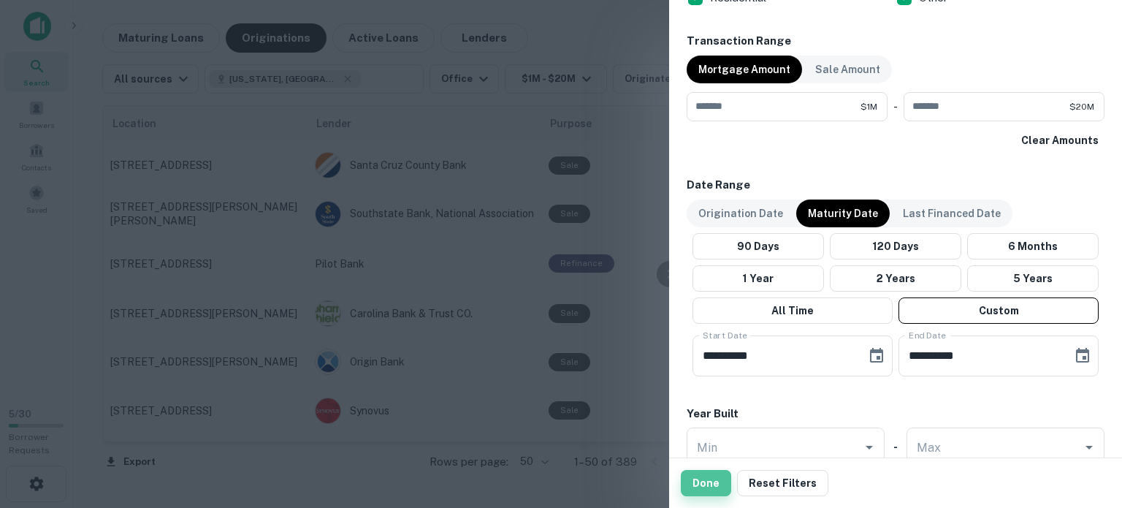
click at [707, 482] on button "Done" at bounding box center [706, 483] width 50 height 26
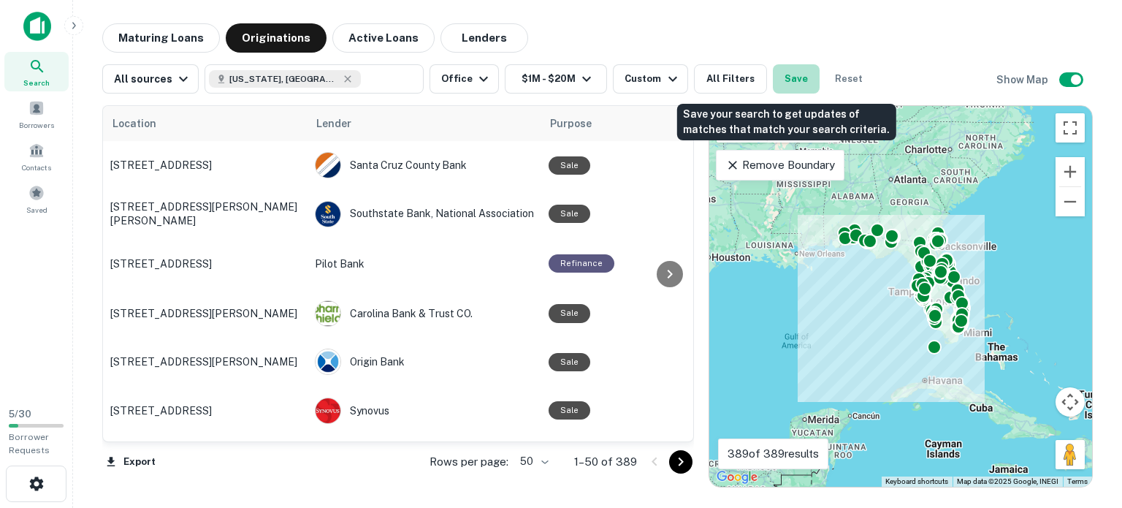
click at [786, 78] on button "Save" at bounding box center [796, 78] width 47 height 29
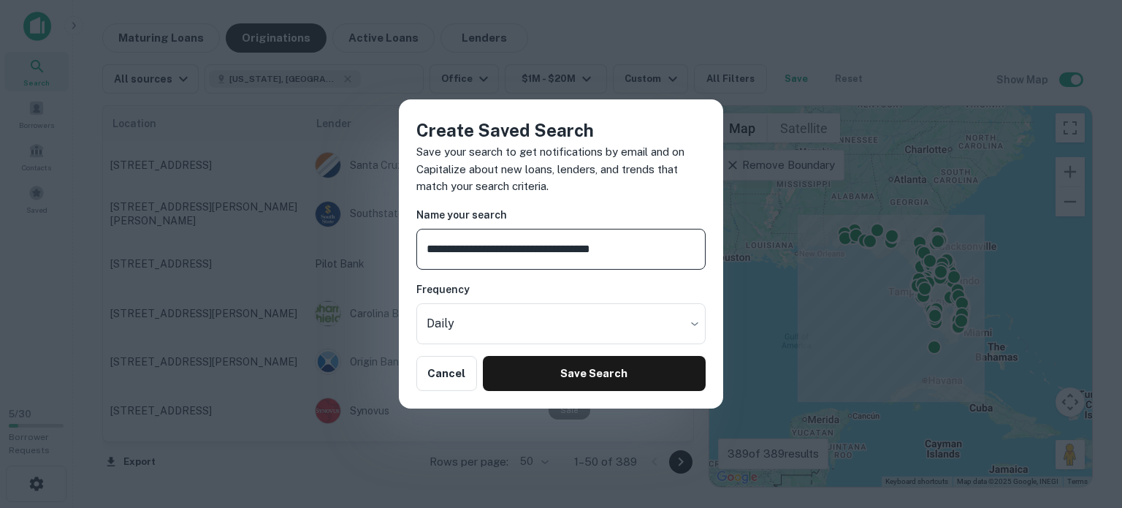
type input "**********"
click at [588, 377] on button "Save Search" at bounding box center [594, 373] width 223 height 35
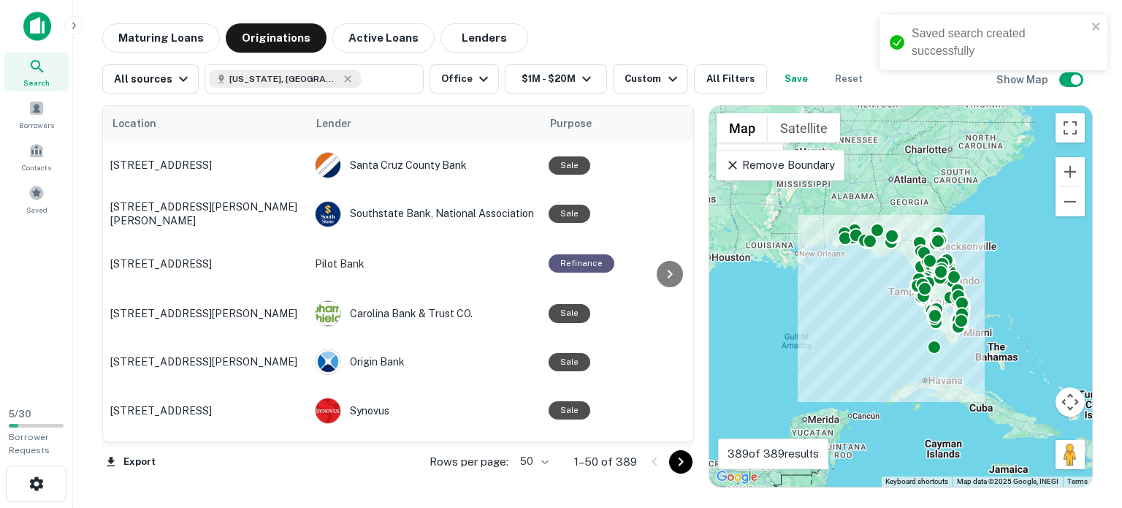
click at [781, 23] on div "Maturing Loans Originations Active Loans Lenders" at bounding box center [597, 37] width 991 height 29
click at [42, 211] on span "Saved" at bounding box center [36, 210] width 21 height 12
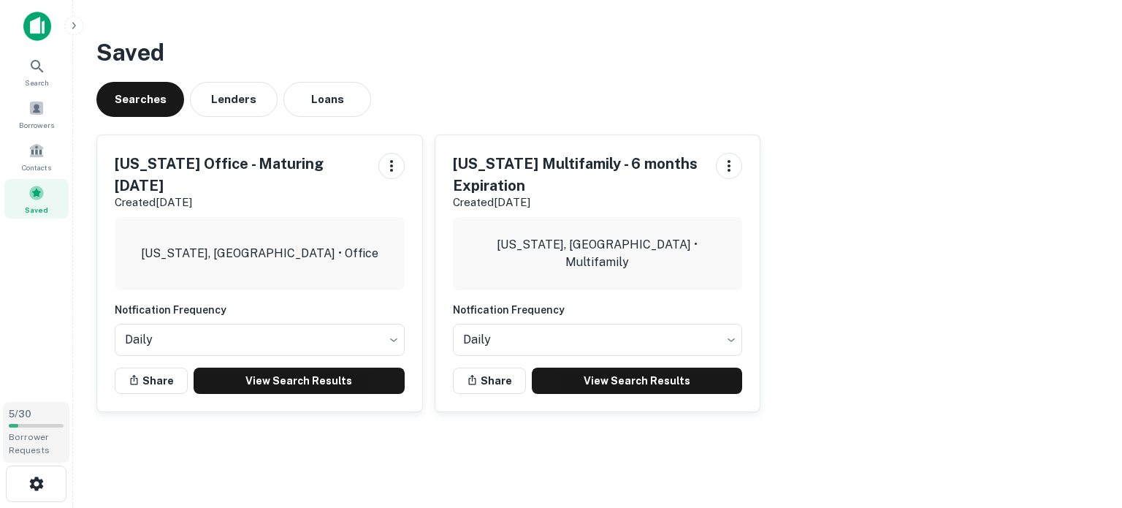
click at [28, 419] on div "5 / 30 Borrower Requests" at bounding box center [36, 432] width 66 height 61
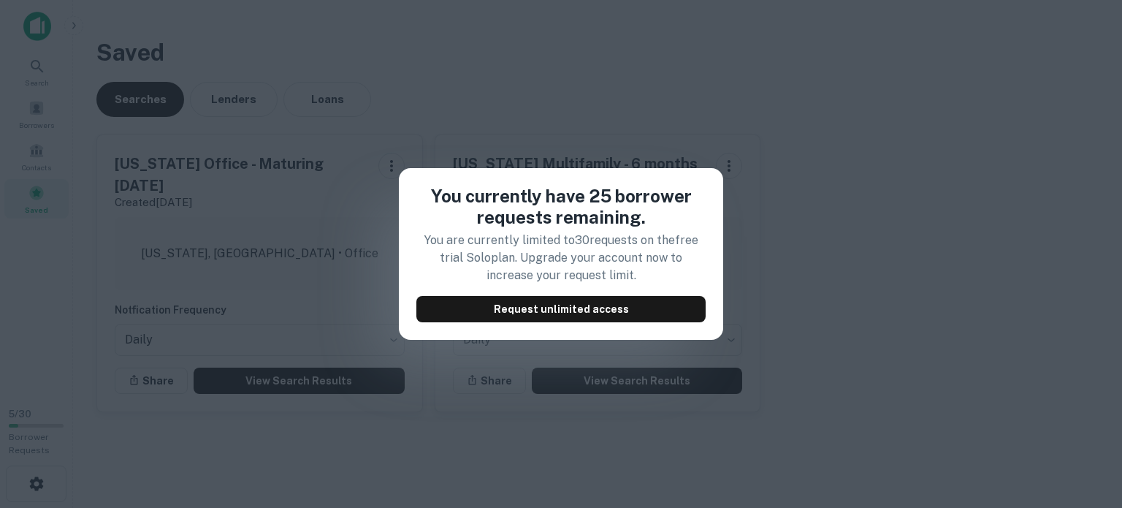
click at [23, 350] on div "You currently have 25 borrower requests remaining. You are currently limited to…" at bounding box center [561, 254] width 1122 height 508
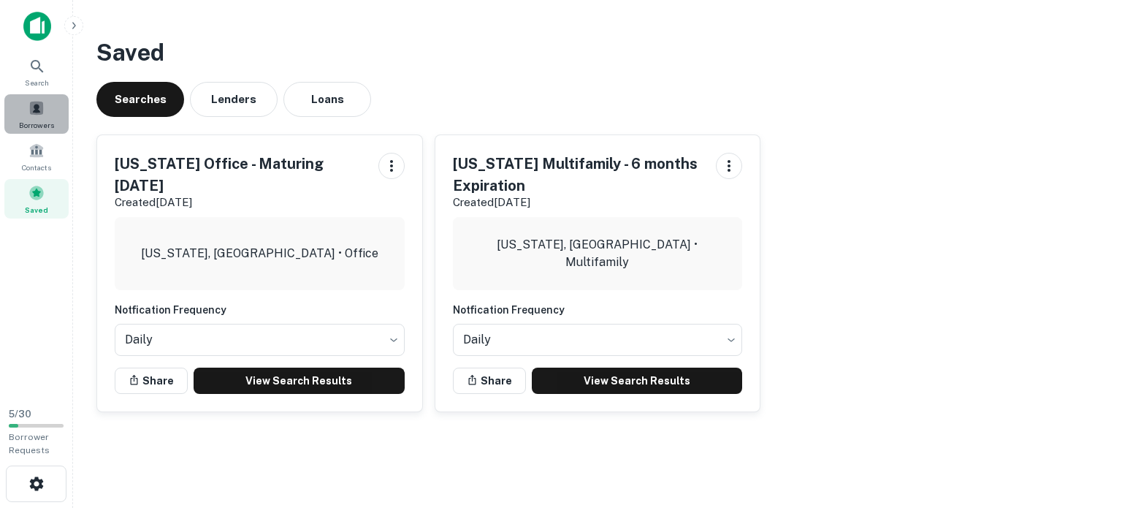
click at [42, 116] on div "Borrowers" at bounding box center [36, 113] width 64 height 39
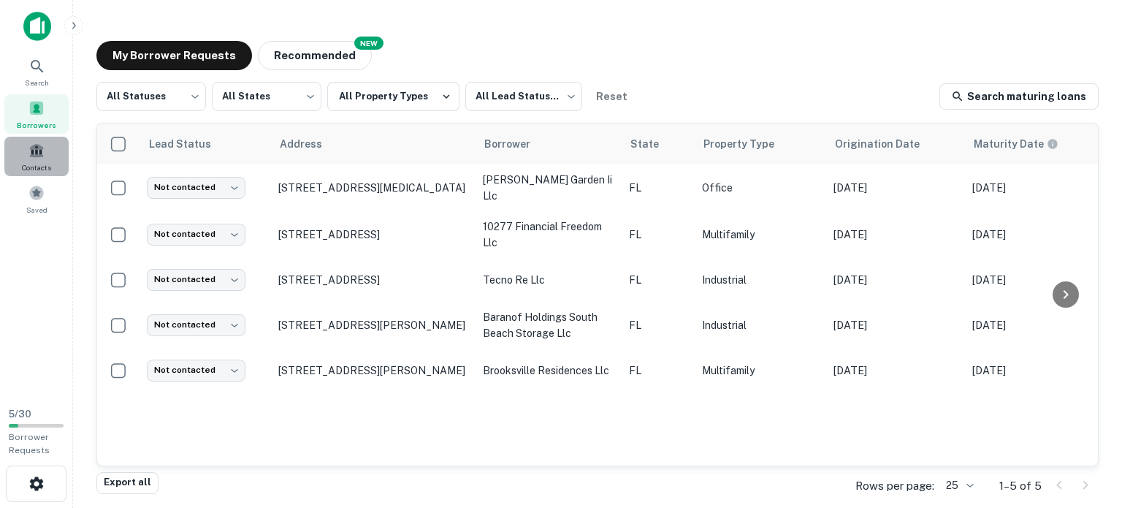
click at [43, 166] on span "Contacts" at bounding box center [36, 167] width 29 height 12
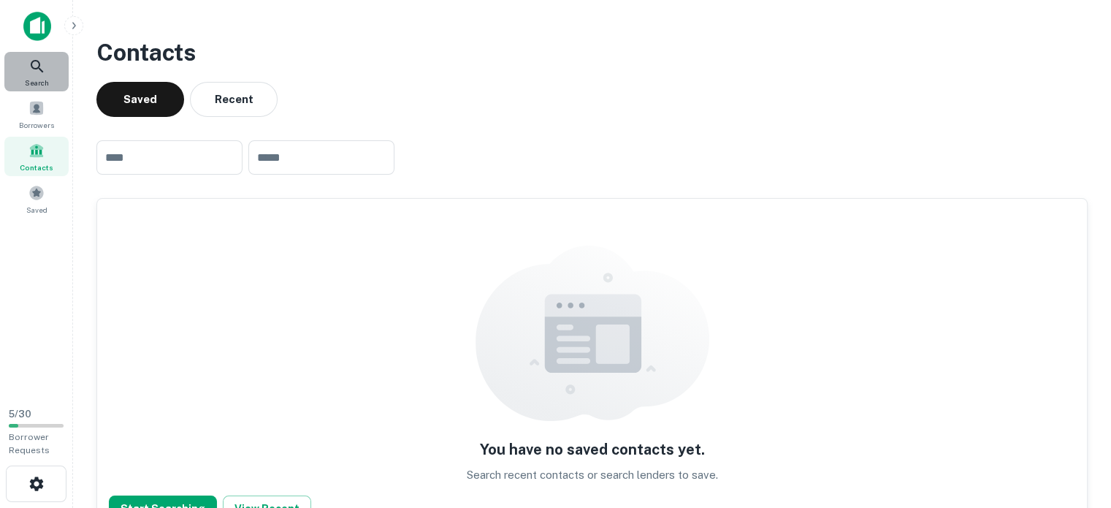
click at [45, 66] on icon at bounding box center [37, 67] width 18 height 18
